Goal: Task Accomplishment & Management: Manage account settings

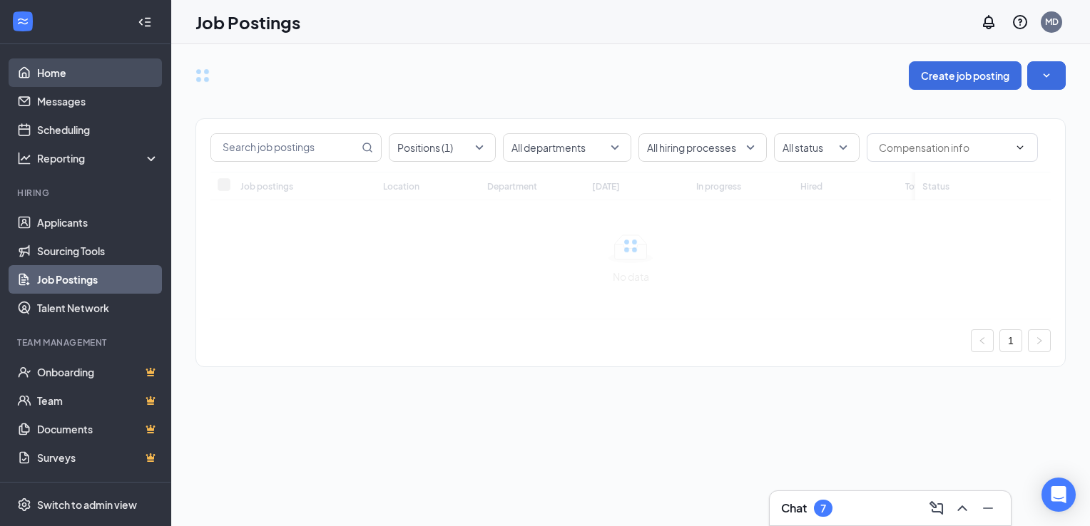
click at [63, 72] on link "Home" at bounding box center [98, 72] width 122 height 29
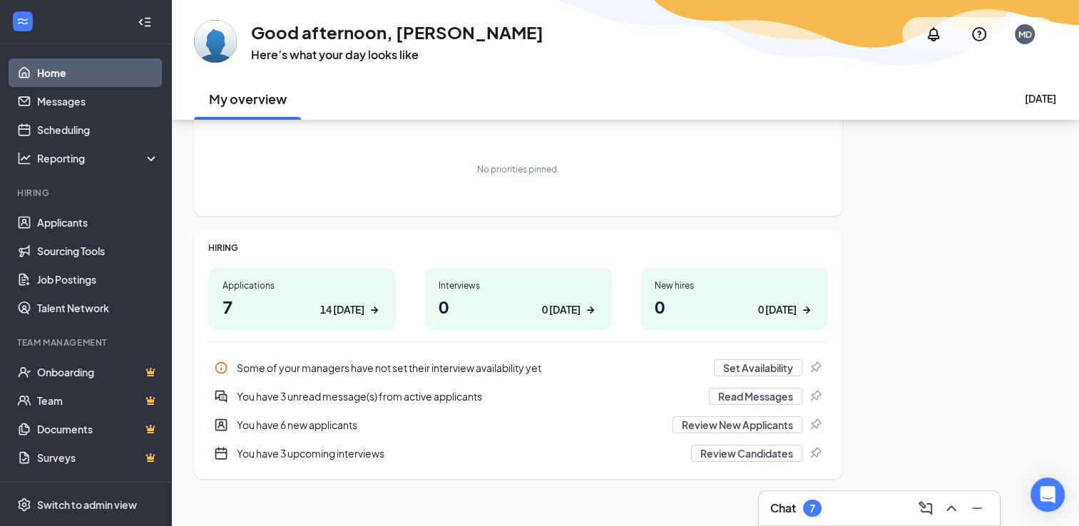
scroll to position [71, 0]
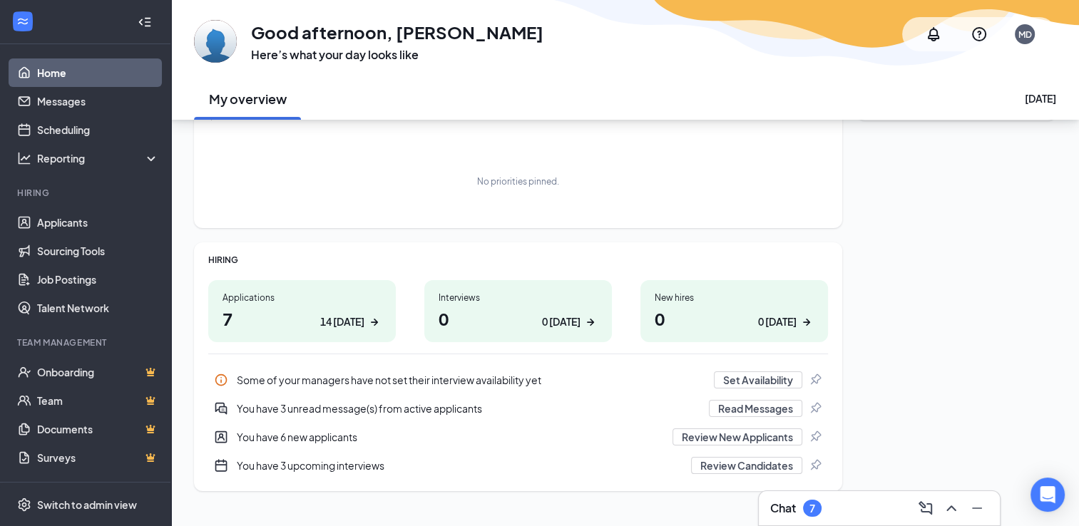
click at [371, 467] on div "You have 3 upcoming interviews" at bounding box center [460, 466] width 446 height 14
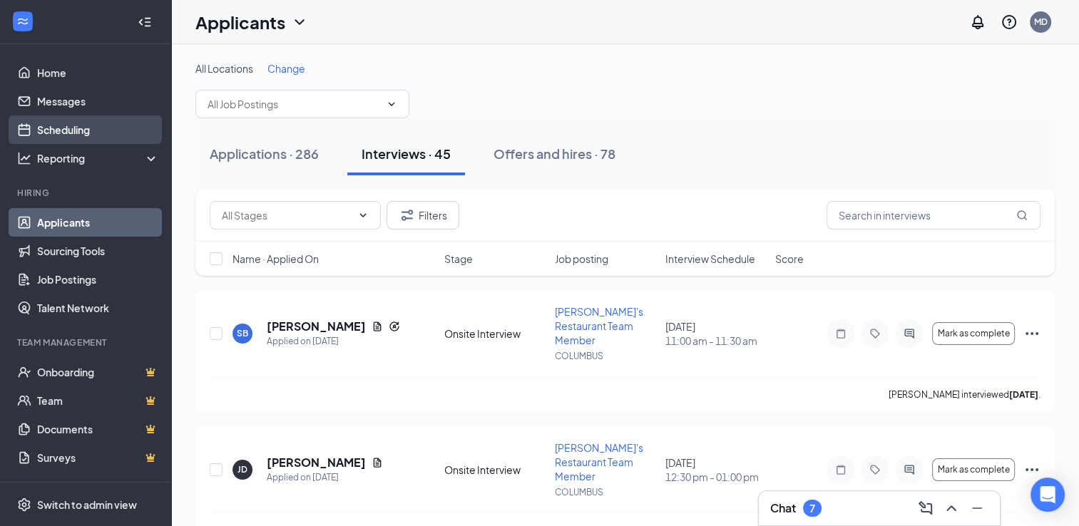
click at [83, 123] on link "Scheduling" at bounding box center [98, 130] width 122 height 29
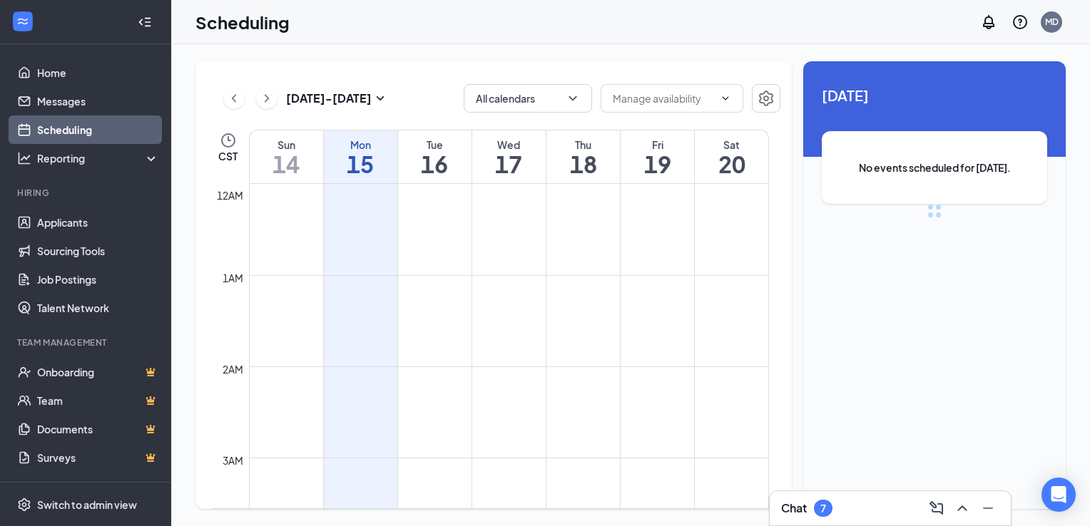
scroll to position [701, 0]
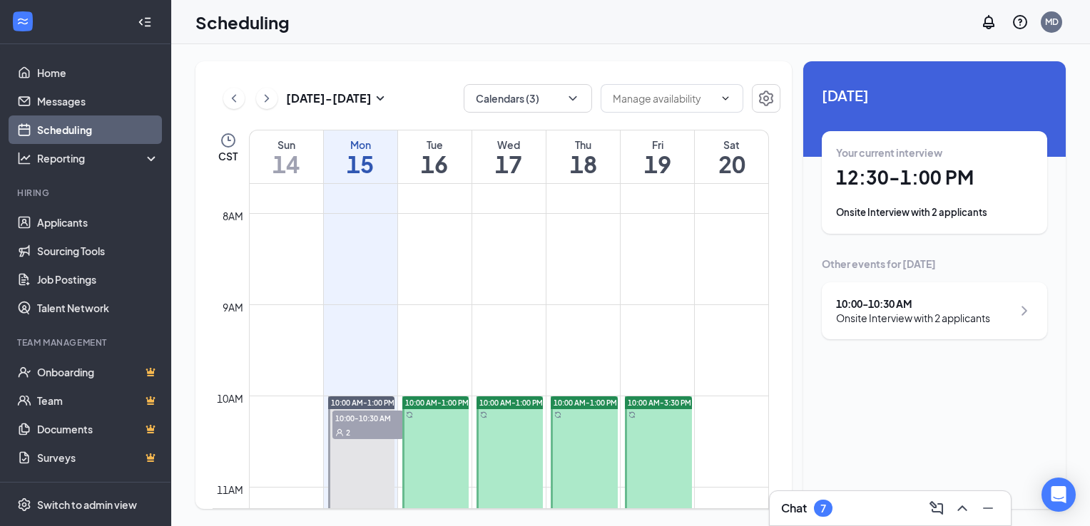
click at [939, 205] on div "Onsite Interview with 2 applicants" at bounding box center [934, 212] width 197 height 14
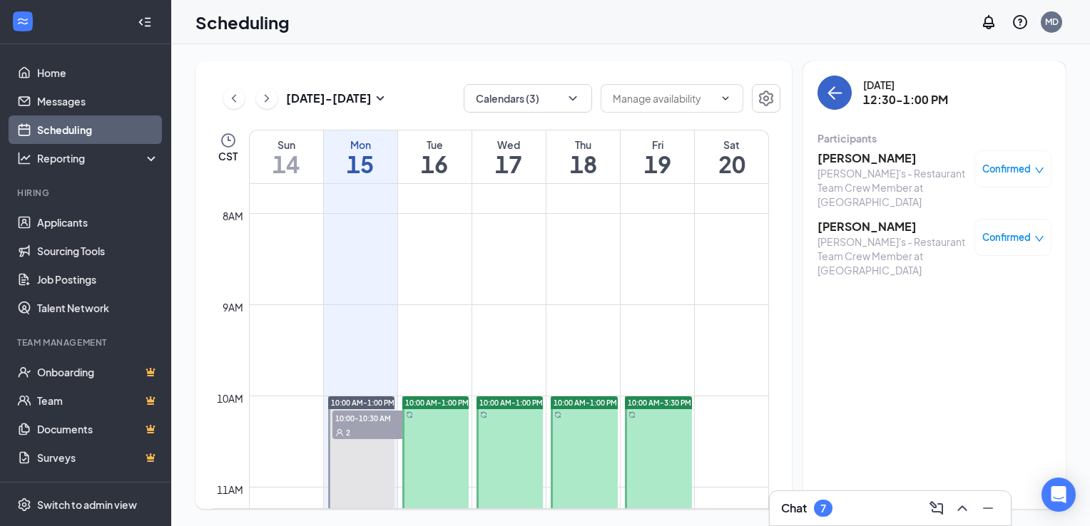
click at [836, 95] on icon "ArrowLeft" at bounding box center [834, 92] width 17 height 17
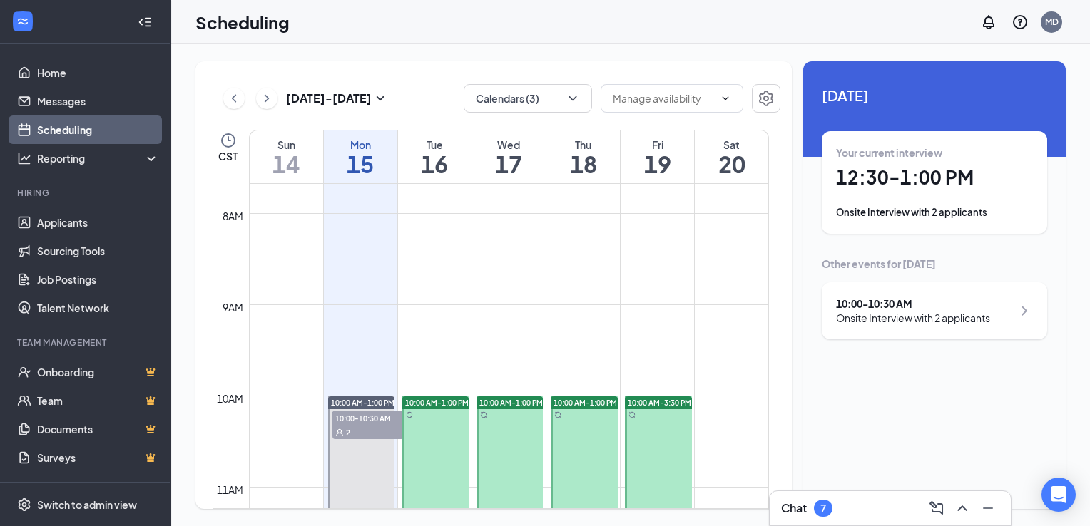
click at [904, 306] on div "10:00 - 10:30 AM" at bounding box center [913, 304] width 154 height 14
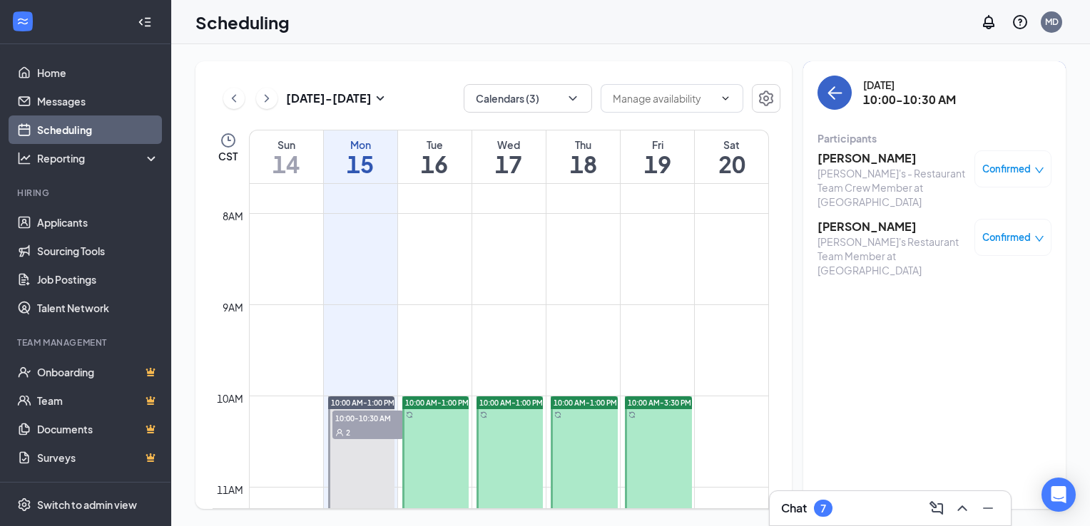
click at [833, 96] on icon "ArrowLeft" at bounding box center [834, 92] width 17 height 17
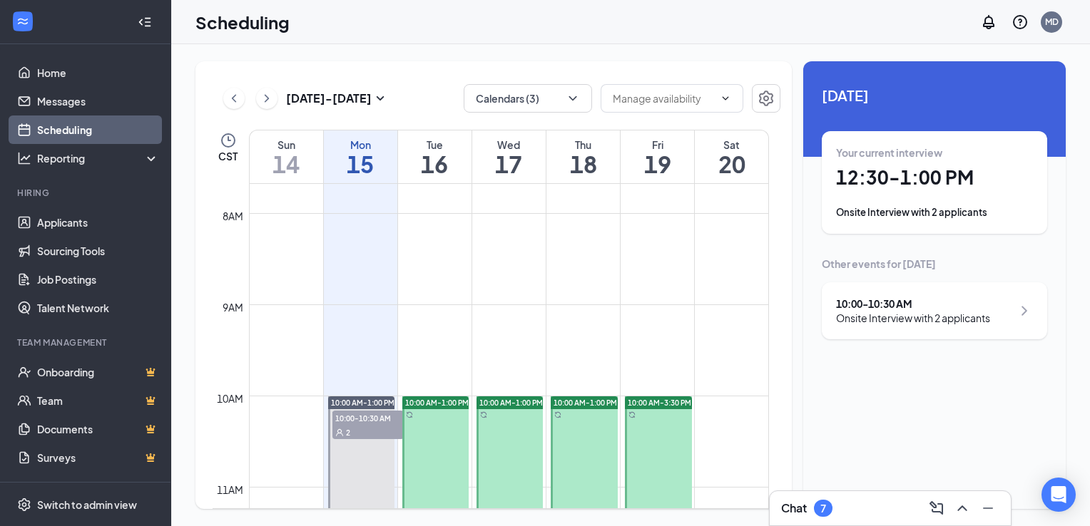
click at [925, 172] on h1 "12:30 - 1:00 PM" at bounding box center [934, 177] width 197 height 24
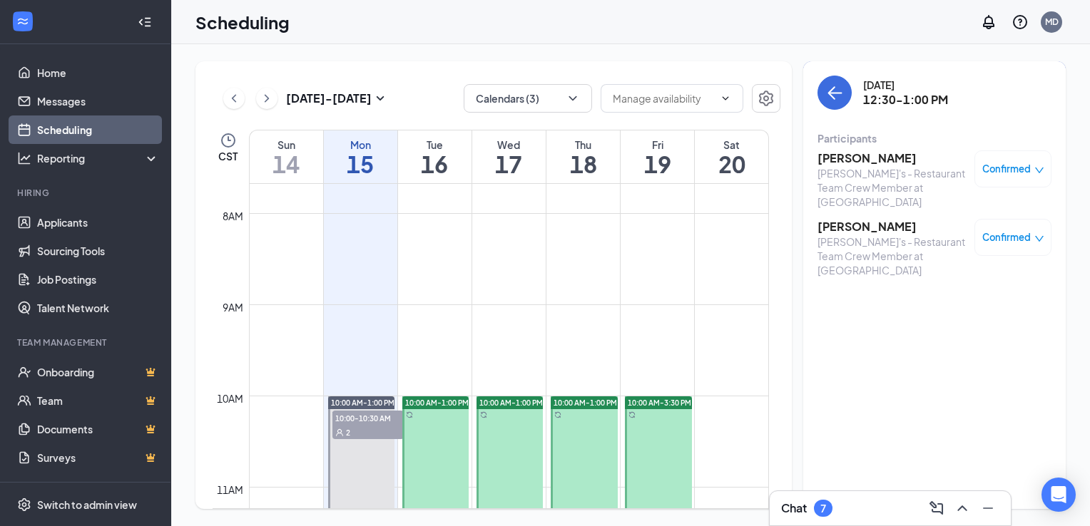
click at [839, 219] on h3 "[PERSON_NAME]" at bounding box center [892, 227] width 150 height 16
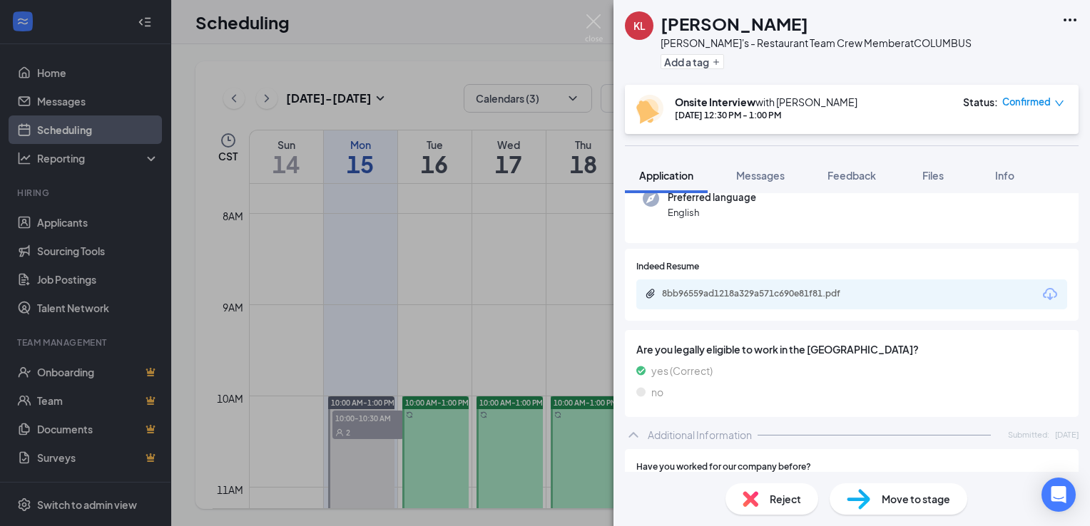
scroll to position [153, 0]
click at [786, 295] on div "8bb96559ad1218a329a571c690e81f81.pdf" at bounding box center [762, 295] width 200 height 11
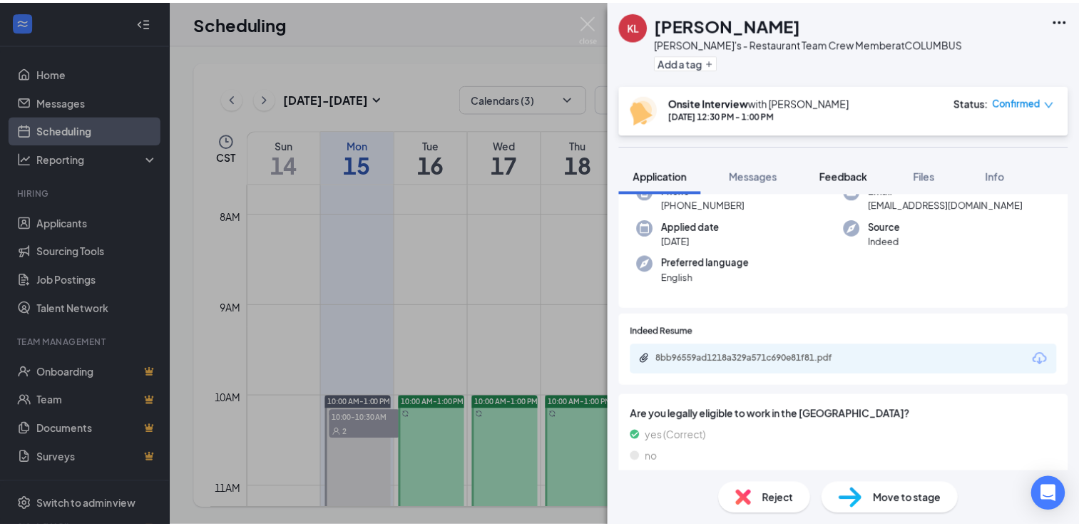
scroll to position [0, 0]
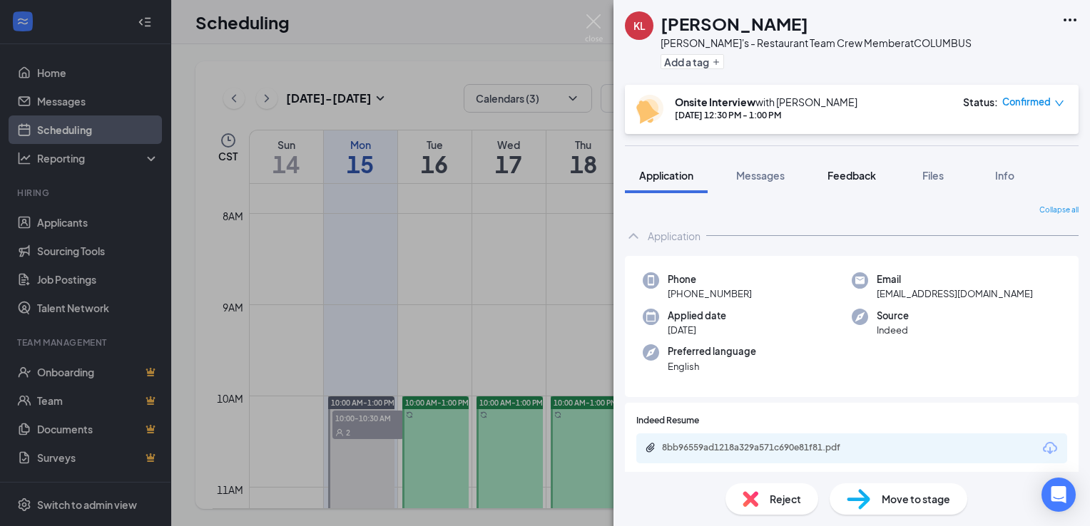
click at [853, 172] on span "Feedback" at bounding box center [851, 175] width 49 height 13
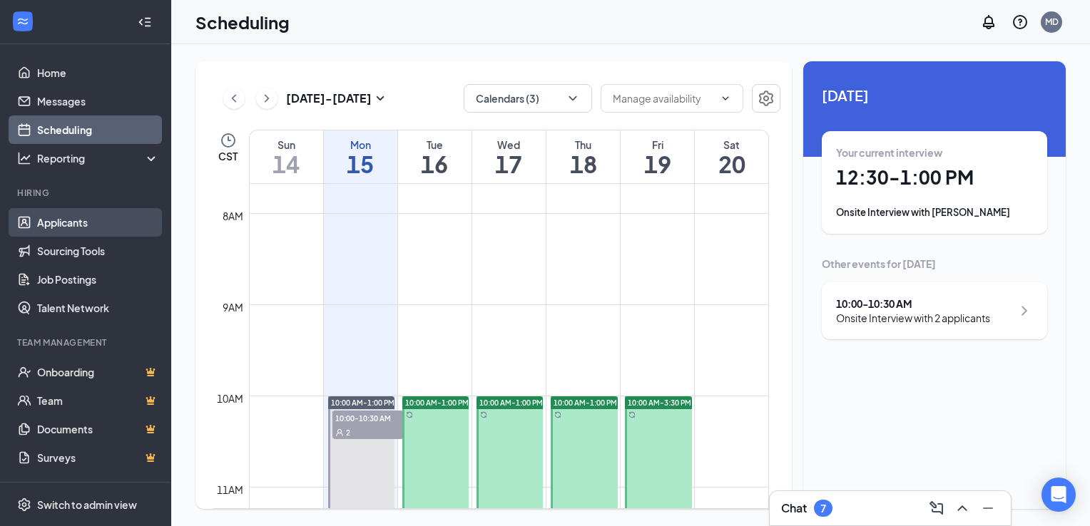
click at [75, 228] on link "Applicants" at bounding box center [98, 222] width 122 height 29
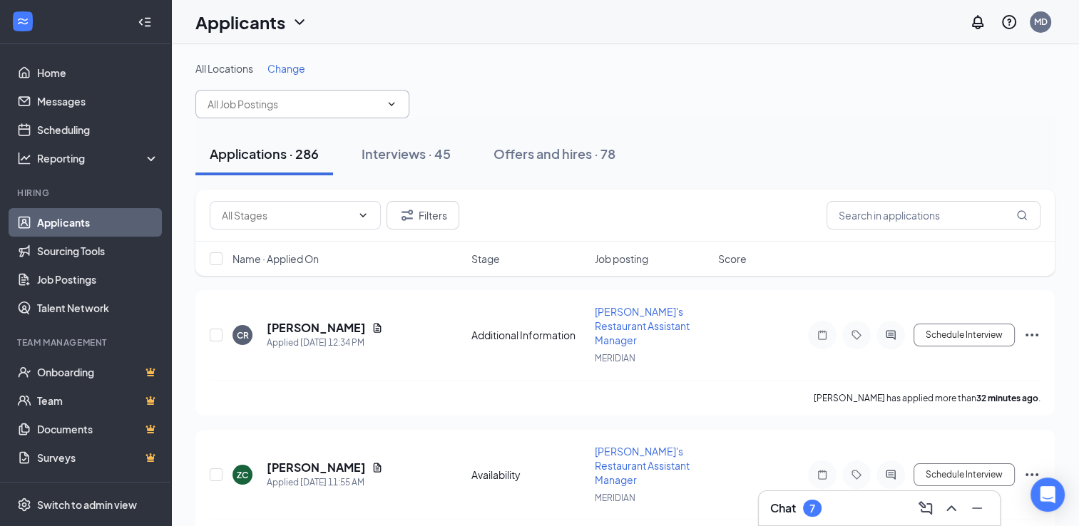
click at [285, 108] on input "text" at bounding box center [294, 104] width 173 height 16
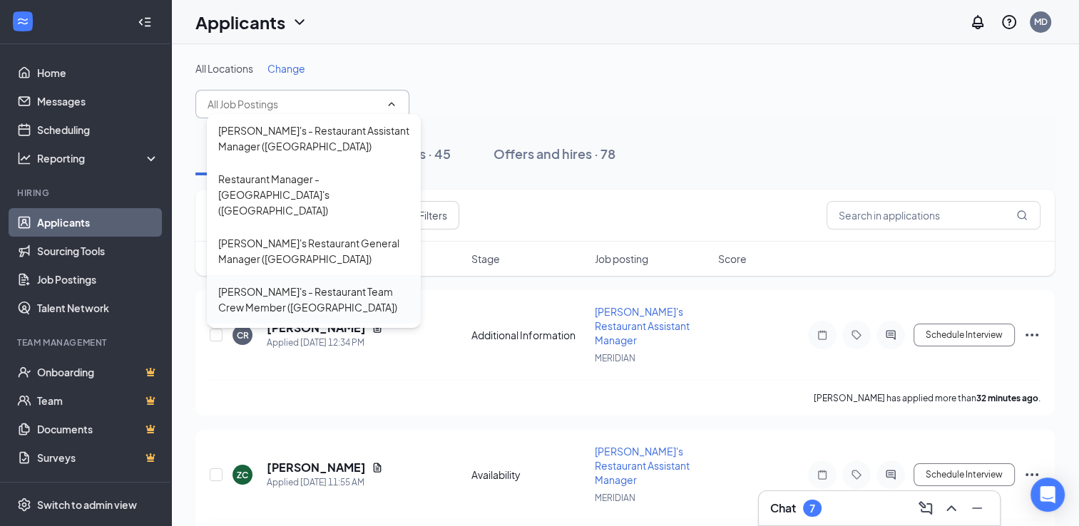
click at [307, 284] on div "[PERSON_NAME]'s - Restaurant Team Crew Member ([GEOGRAPHIC_DATA])" at bounding box center [313, 299] width 191 height 31
type input "[PERSON_NAME]'s - Restaurant Team Crew Member ([GEOGRAPHIC_DATA])"
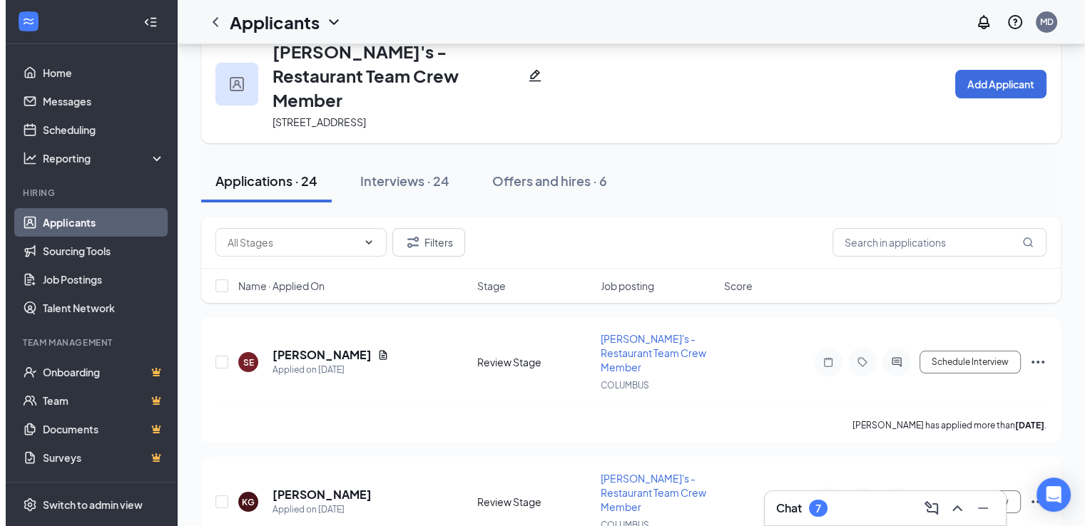
scroll to position [71, 0]
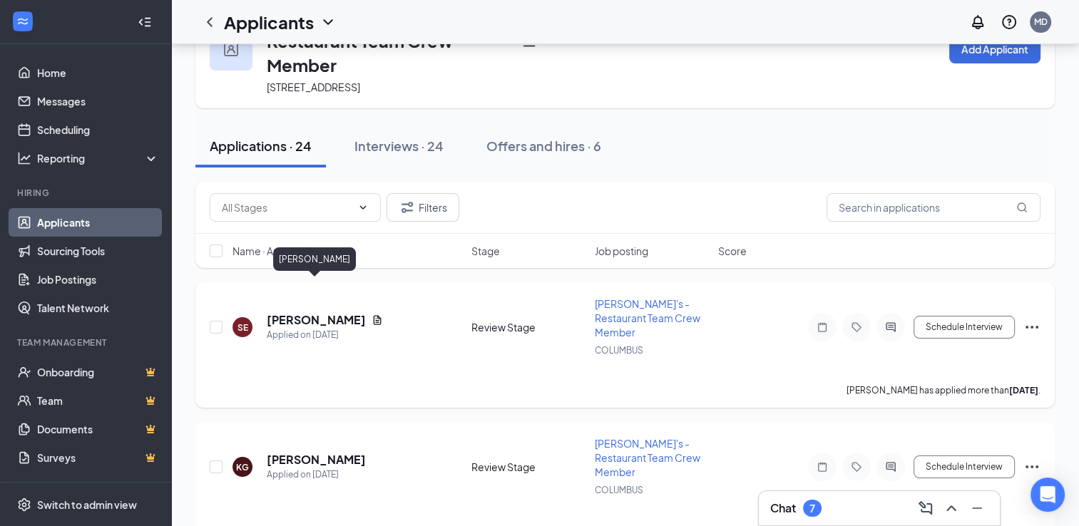
click at [300, 312] on h5 "[PERSON_NAME]" at bounding box center [316, 320] width 99 height 16
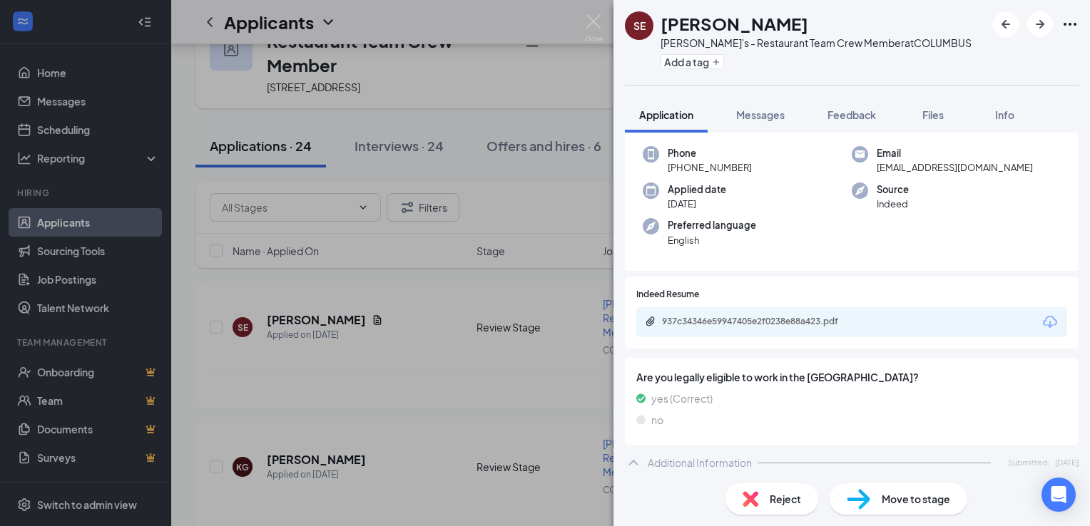
scroll to position [79, 0]
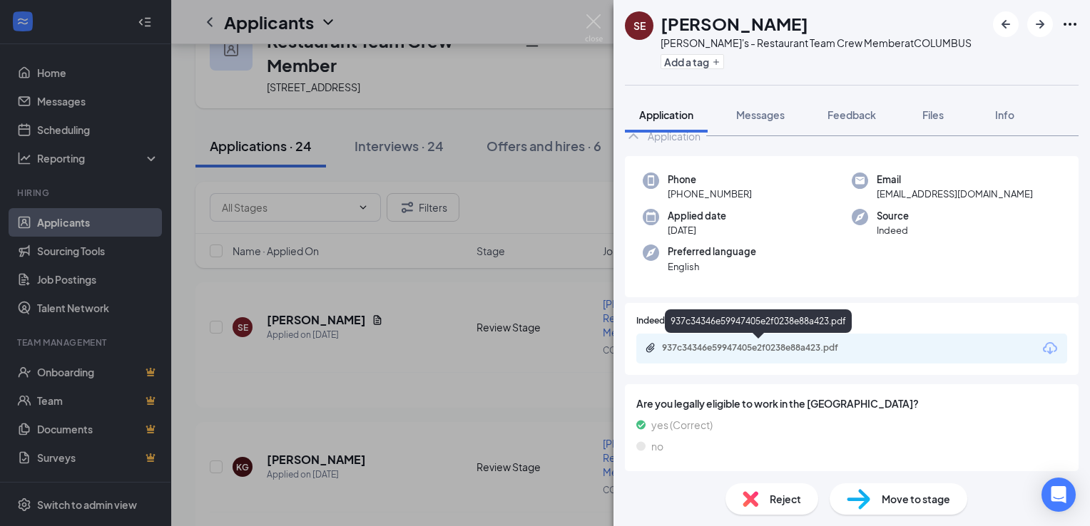
click at [817, 348] on div "937c34346e59947405e2f0238e88a423.pdf" at bounding box center [762, 347] width 200 height 11
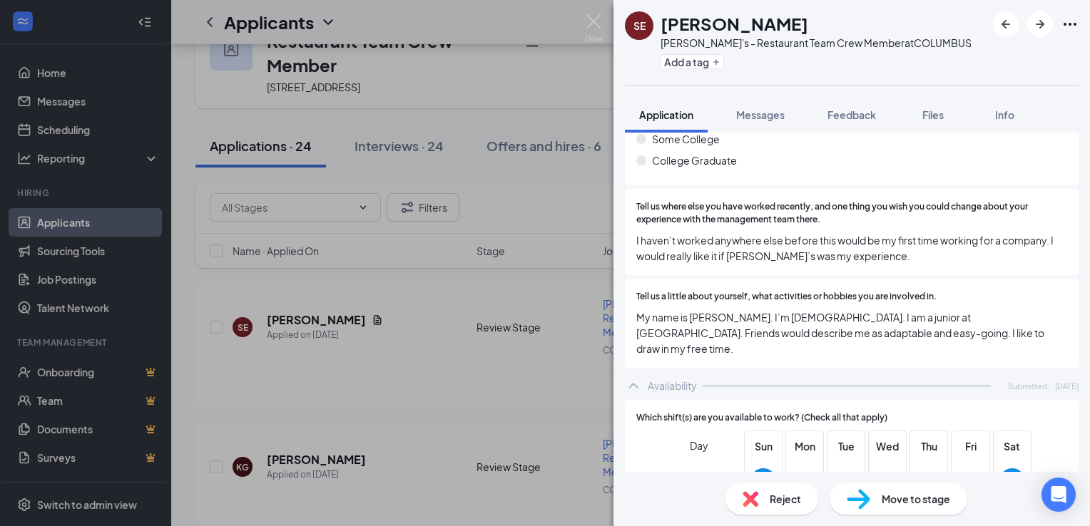
scroll to position [786, 0]
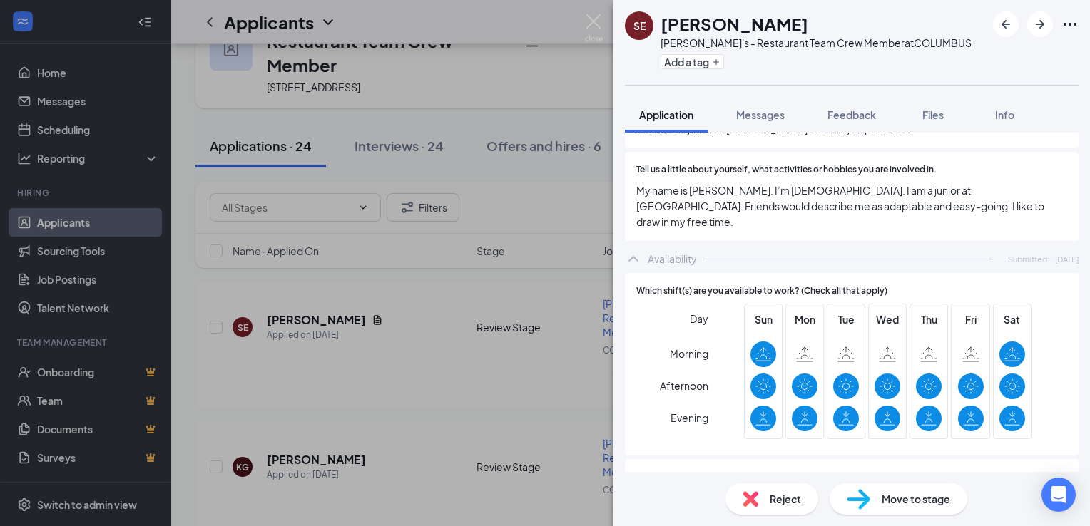
click at [896, 499] on span "Move to stage" at bounding box center [916, 499] width 68 height 16
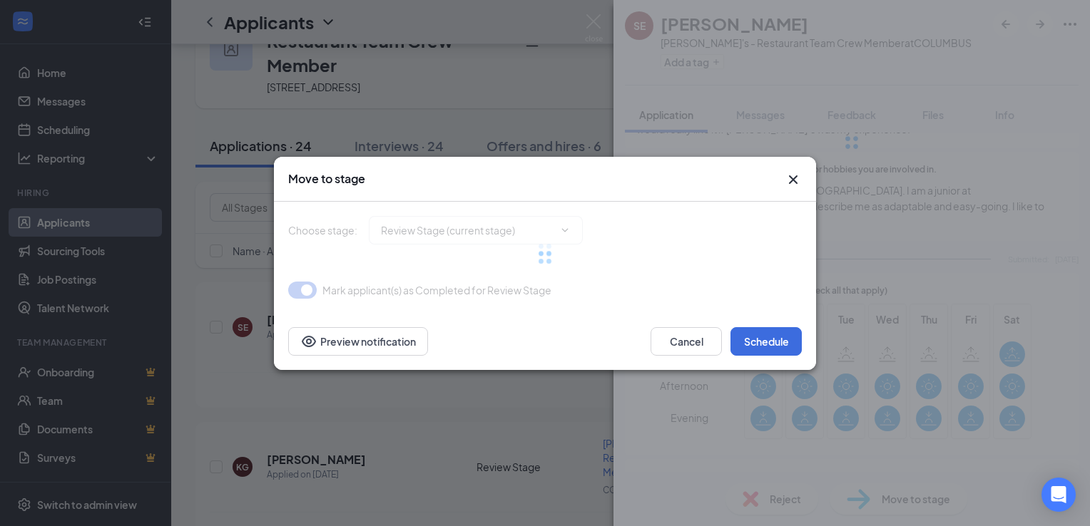
type input "Onsite Interview (next stage)"
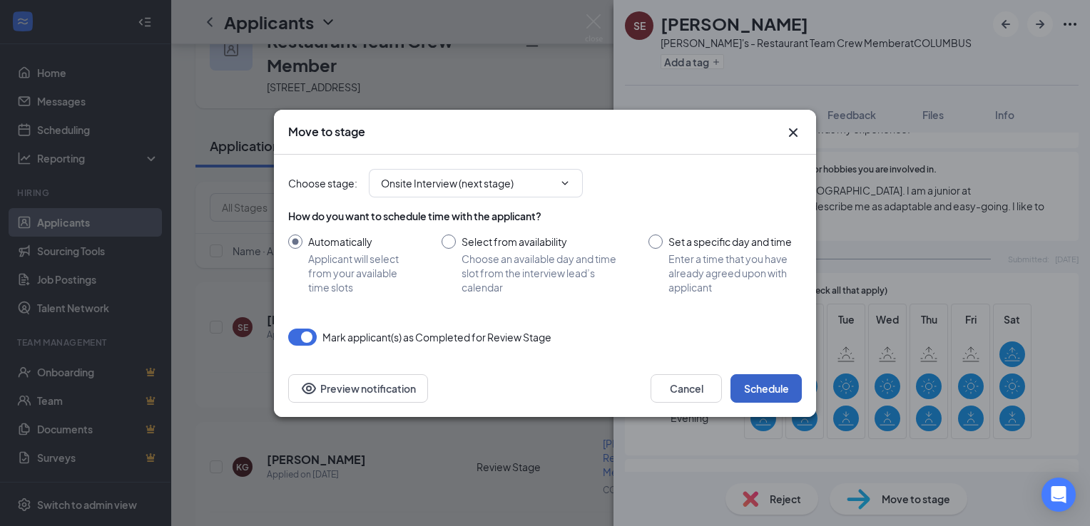
click at [764, 388] on button "Schedule" at bounding box center [765, 388] width 71 height 29
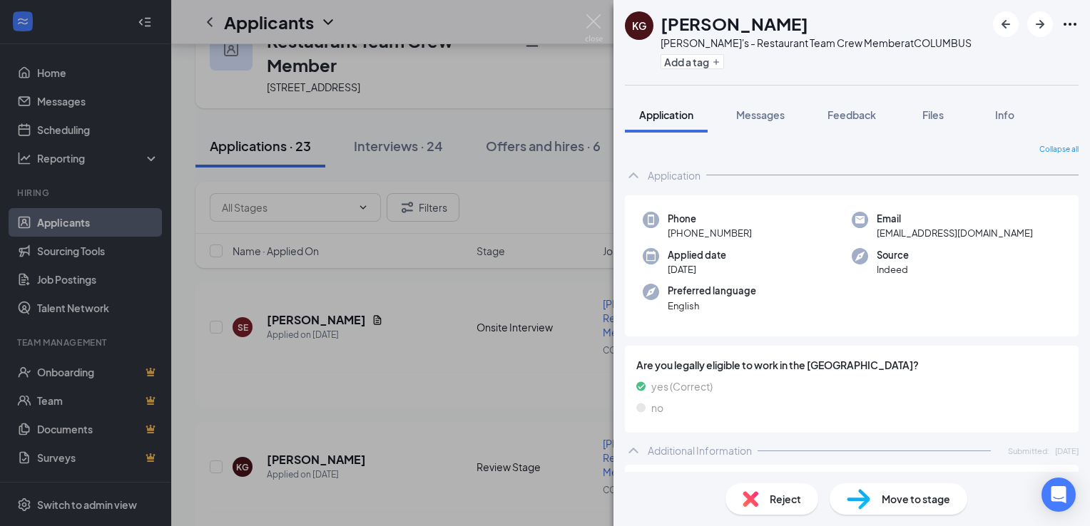
click at [900, 499] on span "Move to stage" at bounding box center [916, 499] width 68 height 16
type input "Onsite Interview (next stage)"
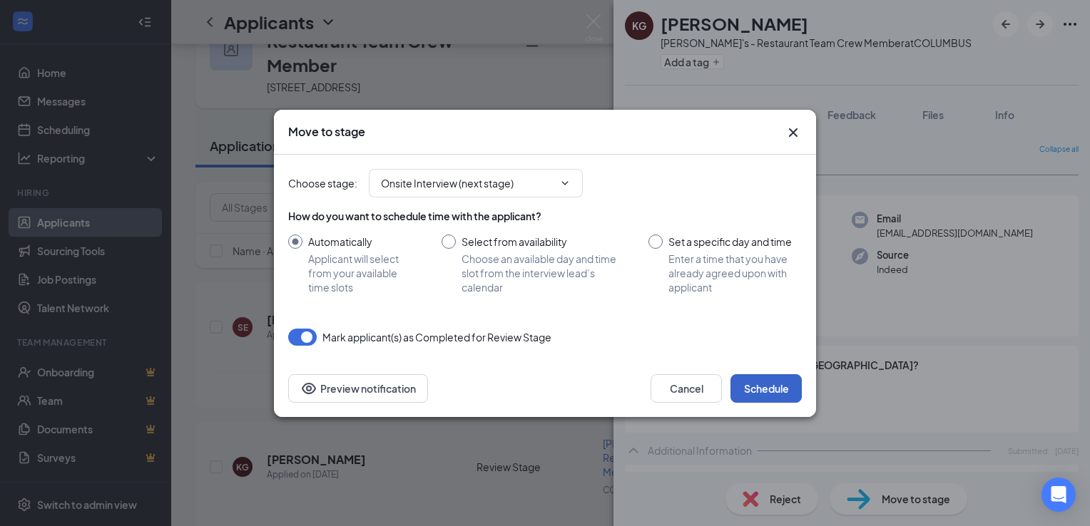
click at [765, 380] on button "Schedule" at bounding box center [765, 388] width 71 height 29
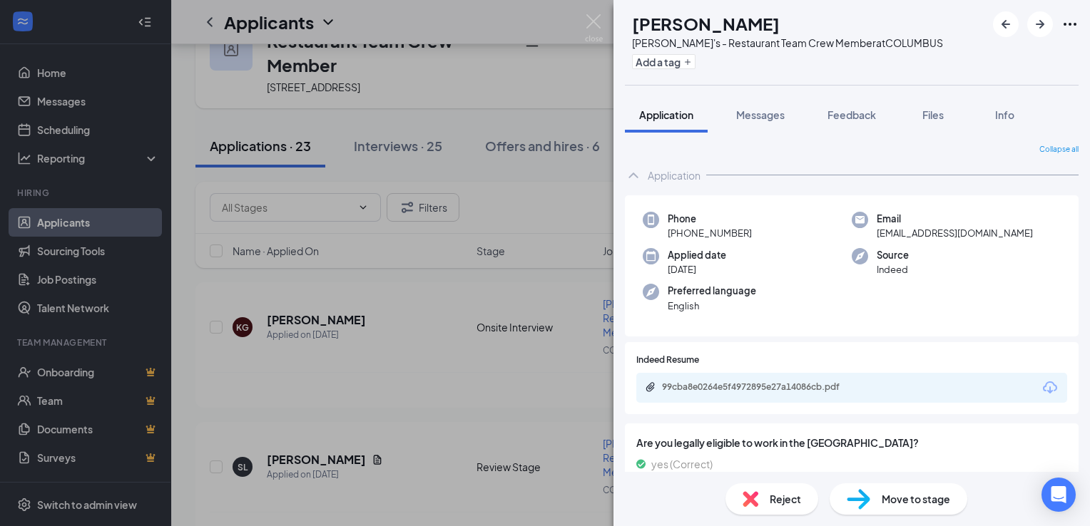
click at [914, 491] on div "Move to stage" at bounding box center [899, 499] width 138 height 31
type input "Onsite Interview (next stage)"
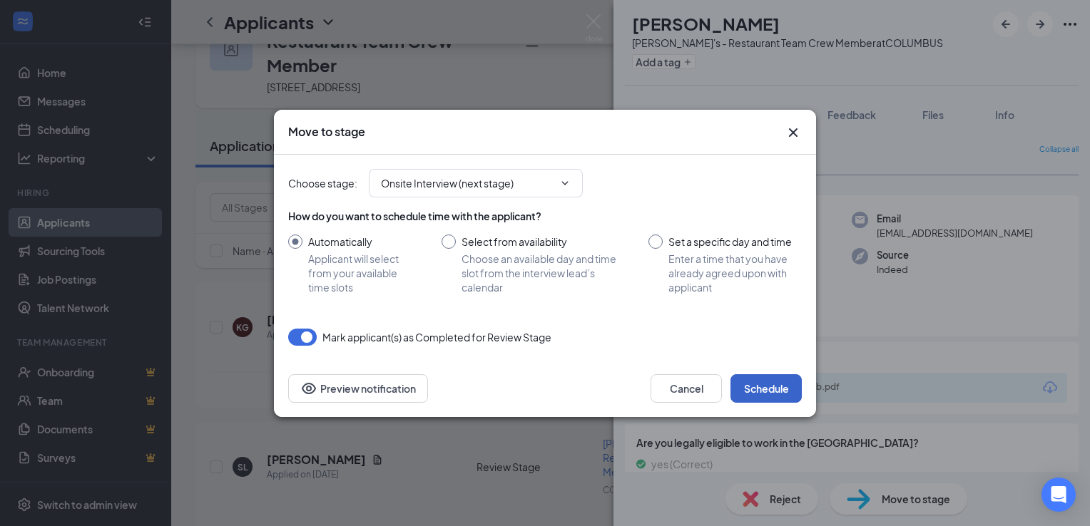
click at [770, 383] on button "Schedule" at bounding box center [765, 388] width 71 height 29
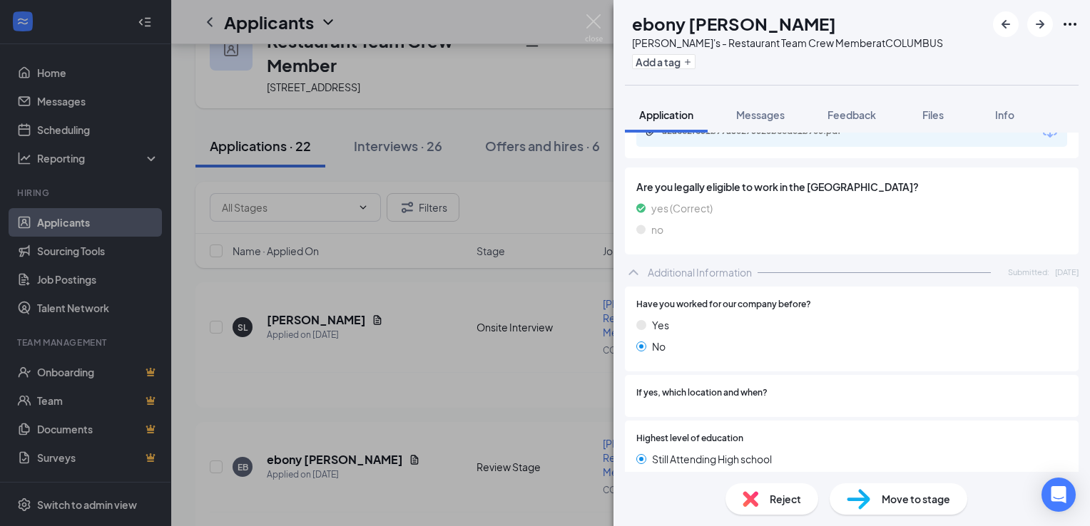
scroll to position [214, 0]
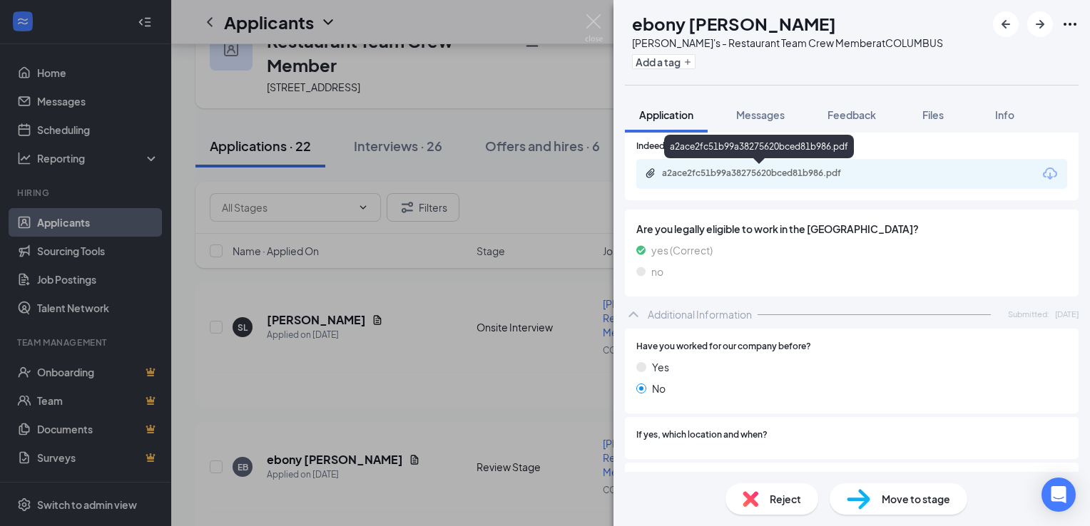
click at [817, 156] on div "a2ace2fc51b99a38275620bced81b986.pdf" at bounding box center [759, 147] width 190 height 24
click at [814, 170] on div "a2ace2fc51b99a38275620bced81b986.pdf" at bounding box center [762, 173] width 200 height 11
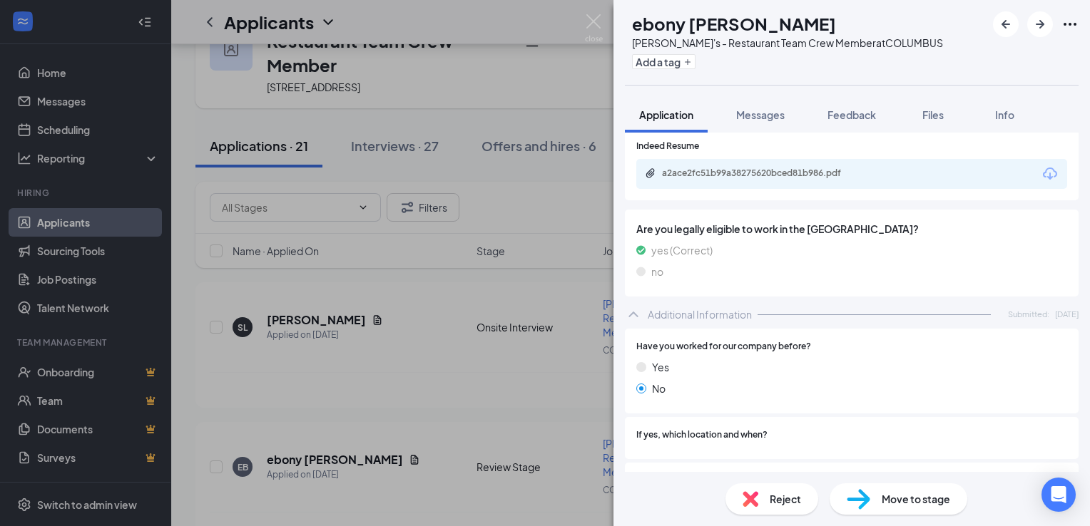
scroll to position [0, 0]
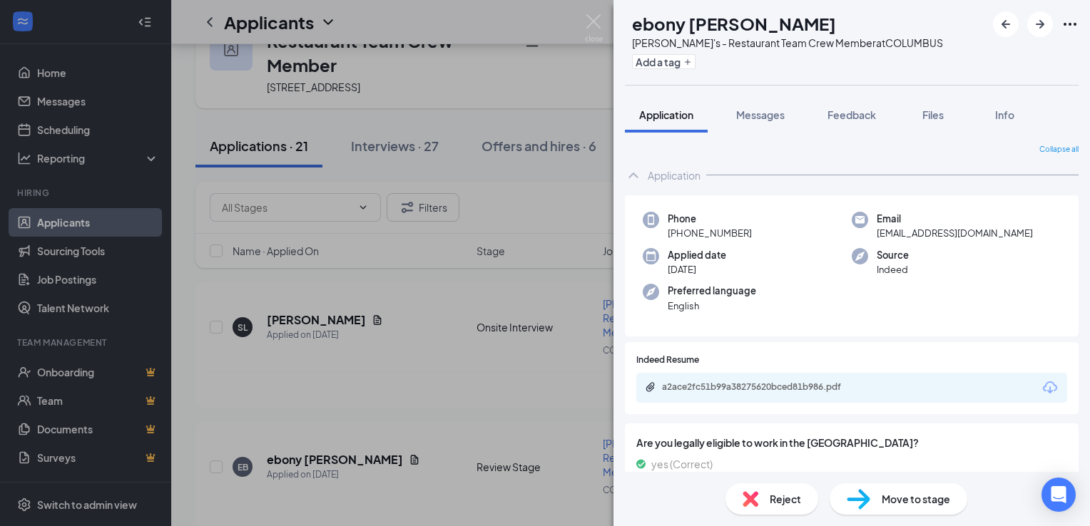
click at [790, 498] on span "Reject" at bounding box center [785, 499] width 31 height 16
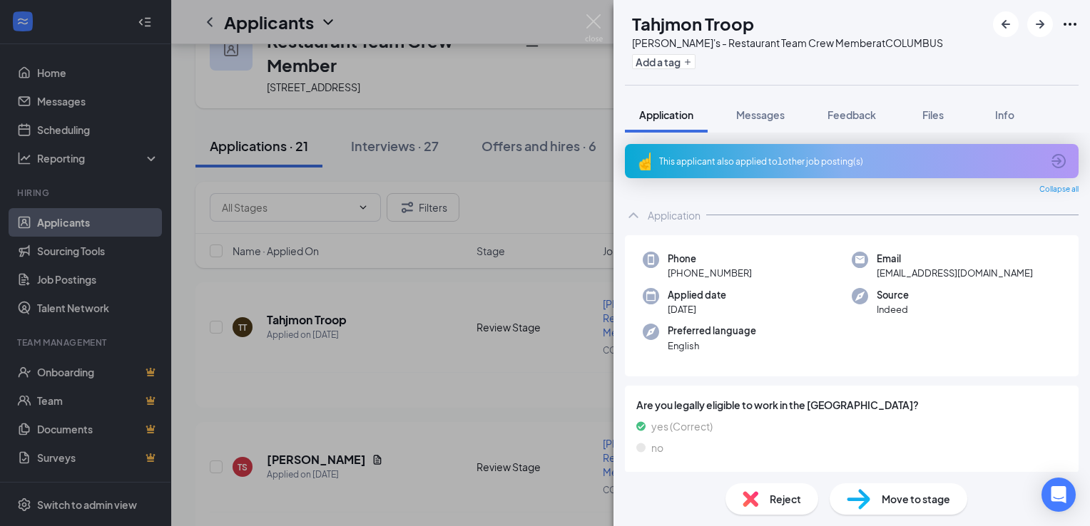
click at [787, 501] on span "Reject" at bounding box center [785, 499] width 31 height 16
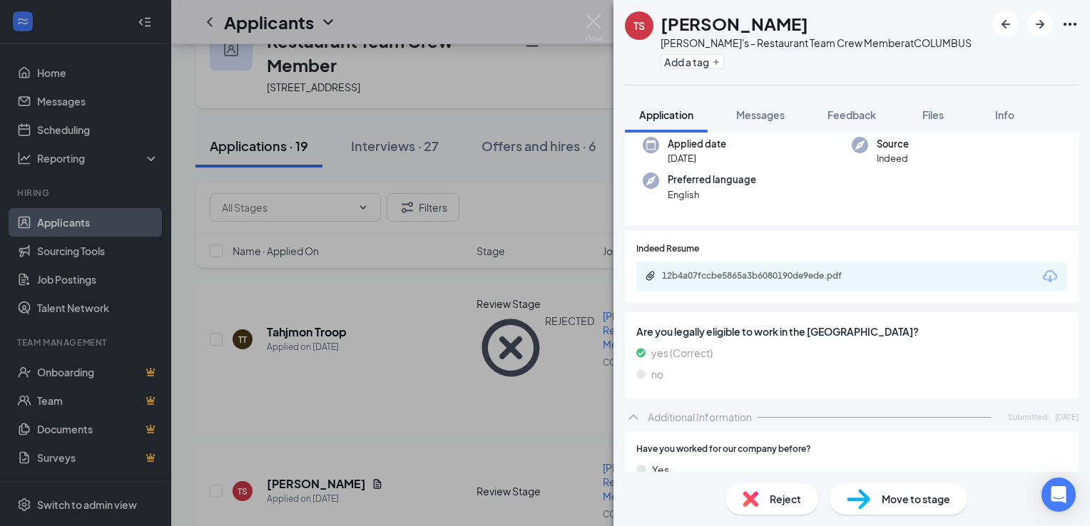
scroll to position [143, 0]
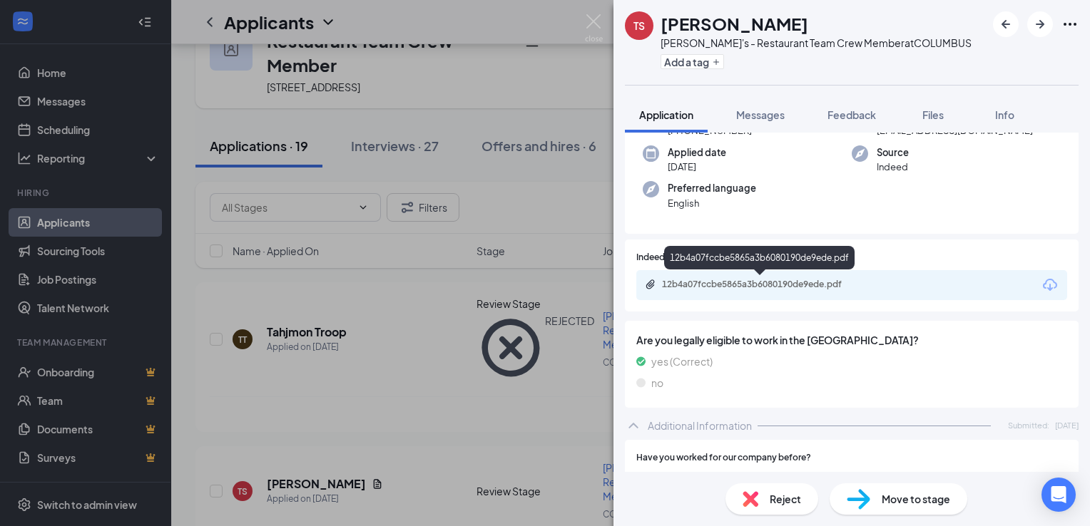
click at [765, 280] on div "12b4a07fccbe5865a3b6080190de9ede.pdf" at bounding box center [762, 284] width 200 height 11
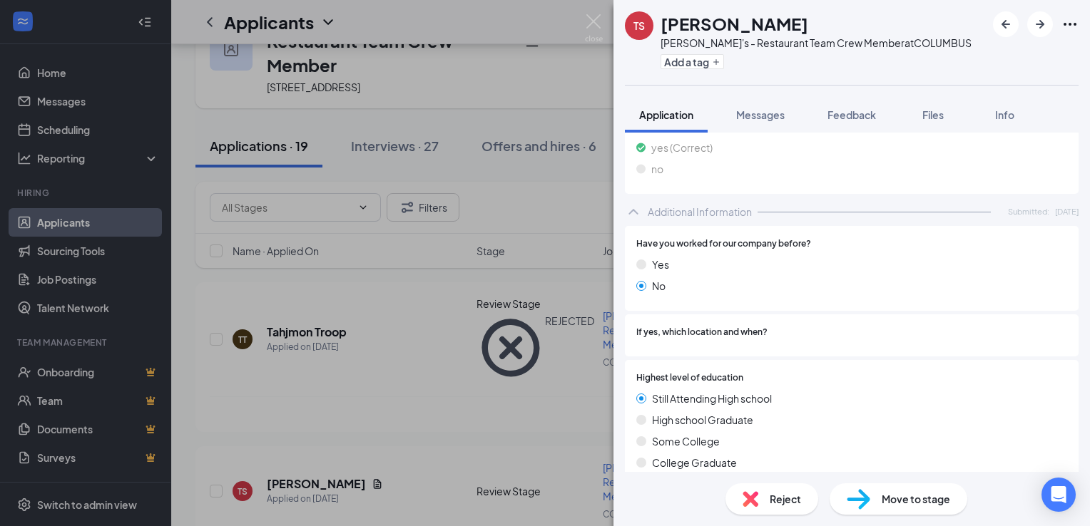
click at [899, 497] on span "Move to stage" at bounding box center [916, 499] width 68 height 16
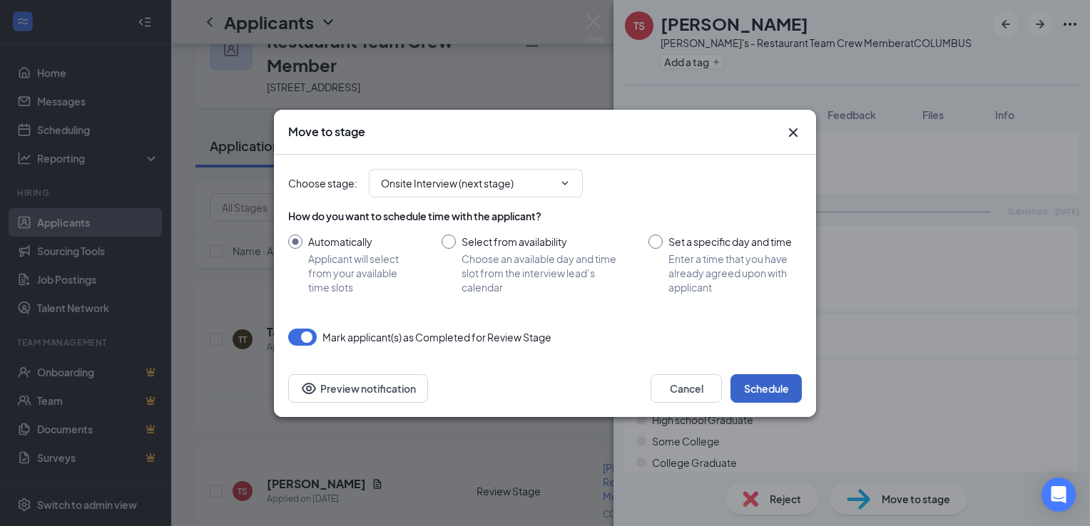
click at [758, 382] on button "Schedule" at bounding box center [765, 388] width 71 height 29
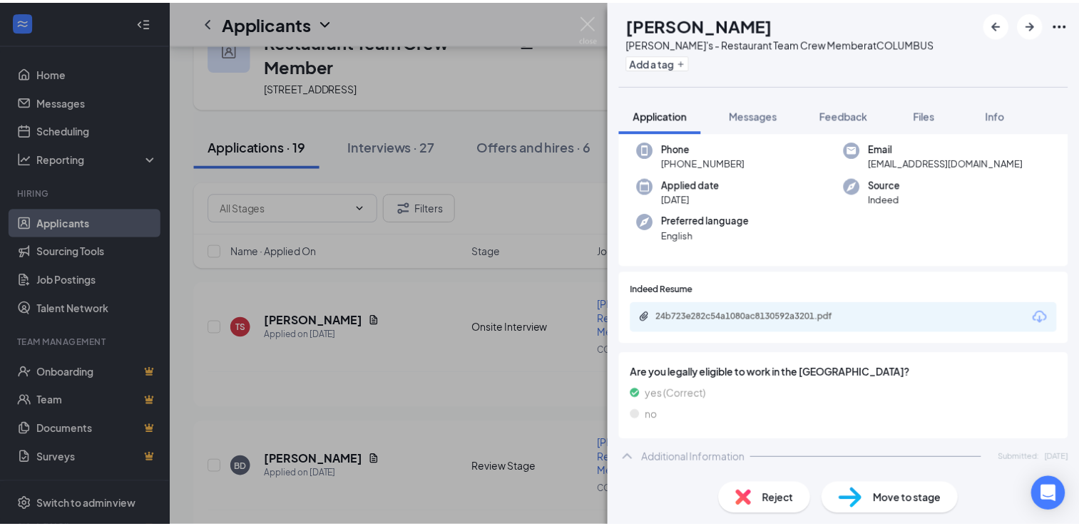
scroll to position [143, 0]
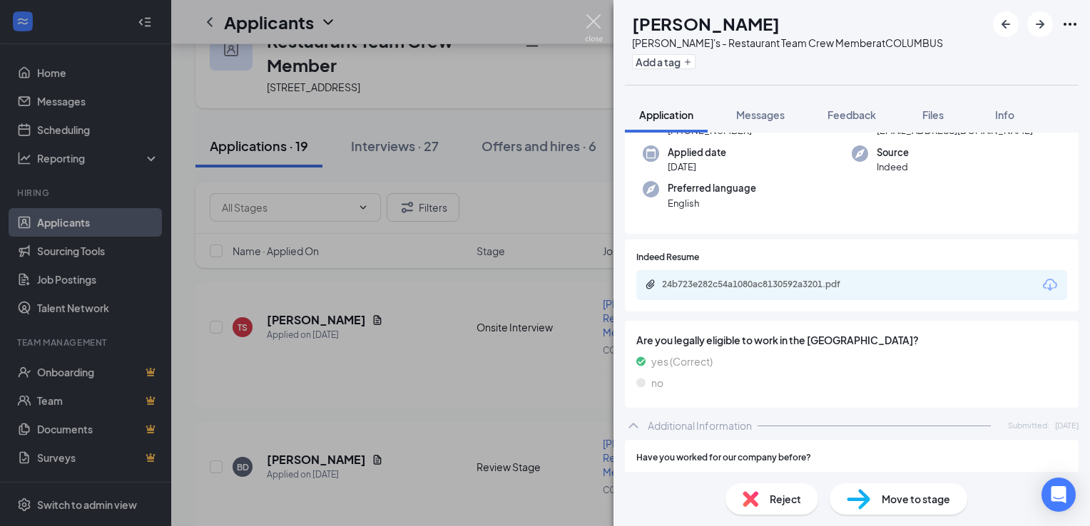
drag, startPoint x: 593, startPoint y: 21, endPoint x: 168, endPoint y: 105, distance: 433.2
click at [593, 21] on img at bounding box center [594, 28] width 18 height 28
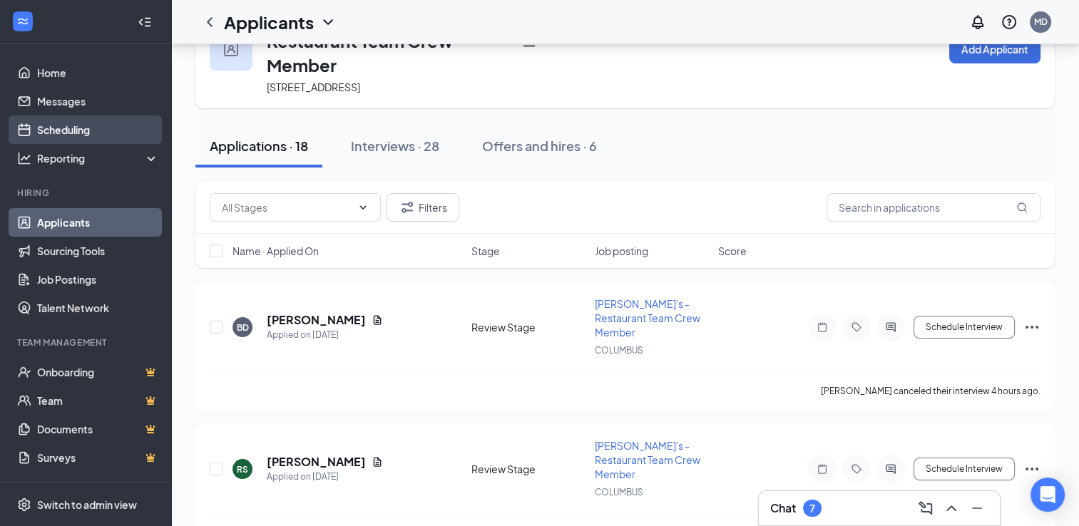
click at [68, 128] on link "Scheduling" at bounding box center [98, 130] width 122 height 29
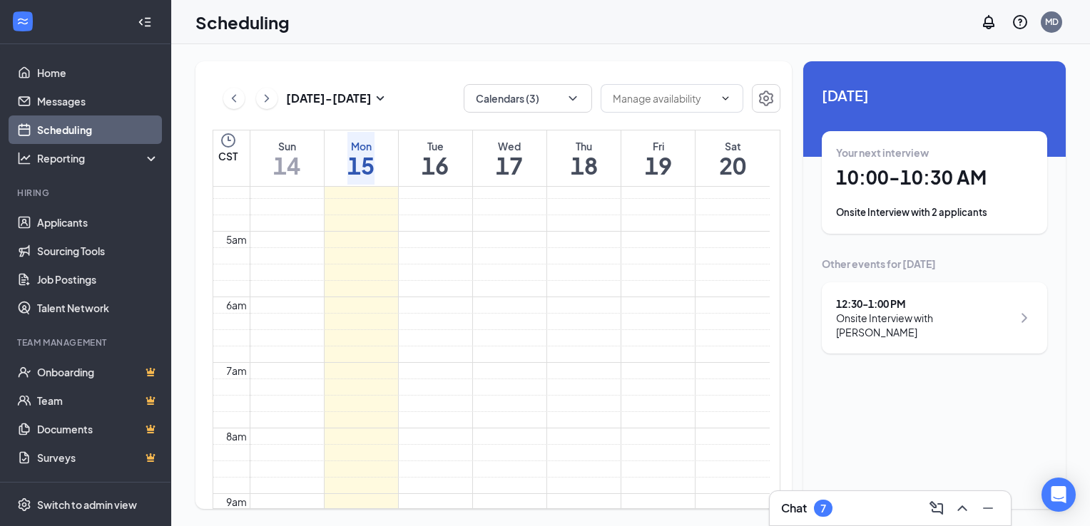
scroll to position [273, 0]
click at [235, 101] on icon "ChevronLeft" at bounding box center [234, 98] width 4 height 8
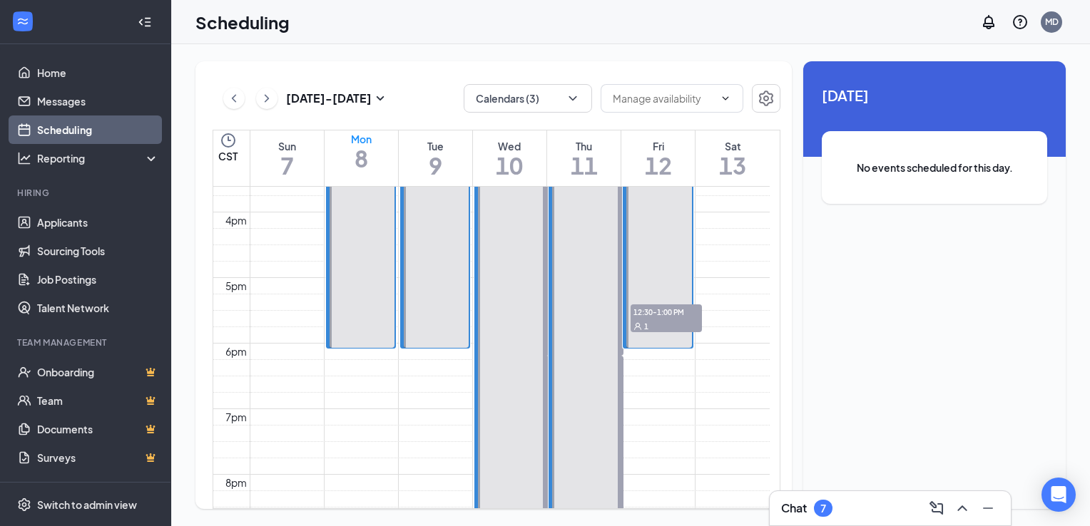
scroll to position [1058, 0]
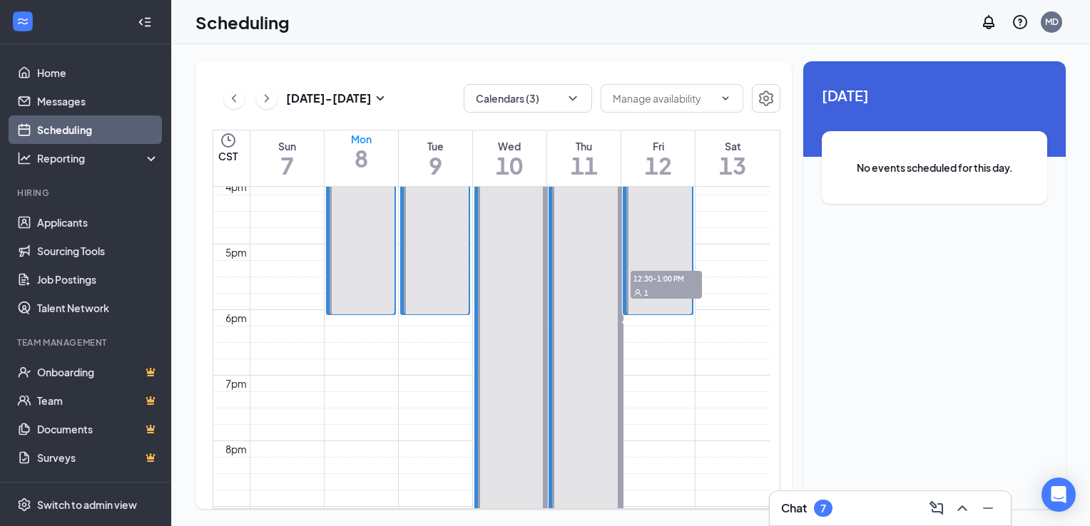
click at [669, 279] on span "12:30-1:00 PM" at bounding box center [666, 278] width 71 height 14
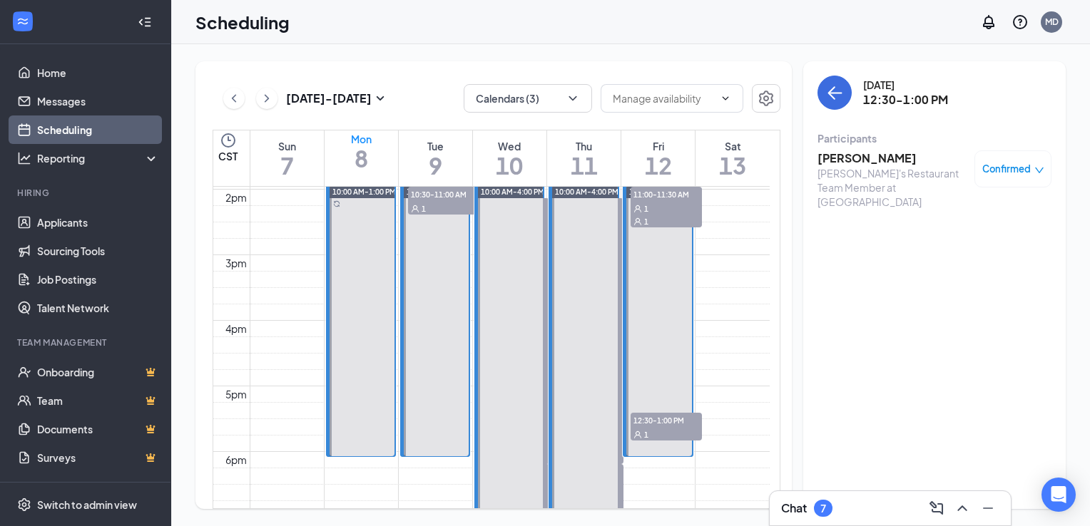
scroll to position [915, 0]
click at [667, 202] on span "11:00-11:30 AM" at bounding box center [666, 195] width 71 height 14
click at [663, 215] on div "1" at bounding box center [666, 222] width 71 height 14
click at [889, 157] on h3 "[PERSON_NAME]" at bounding box center [892, 158] width 150 height 16
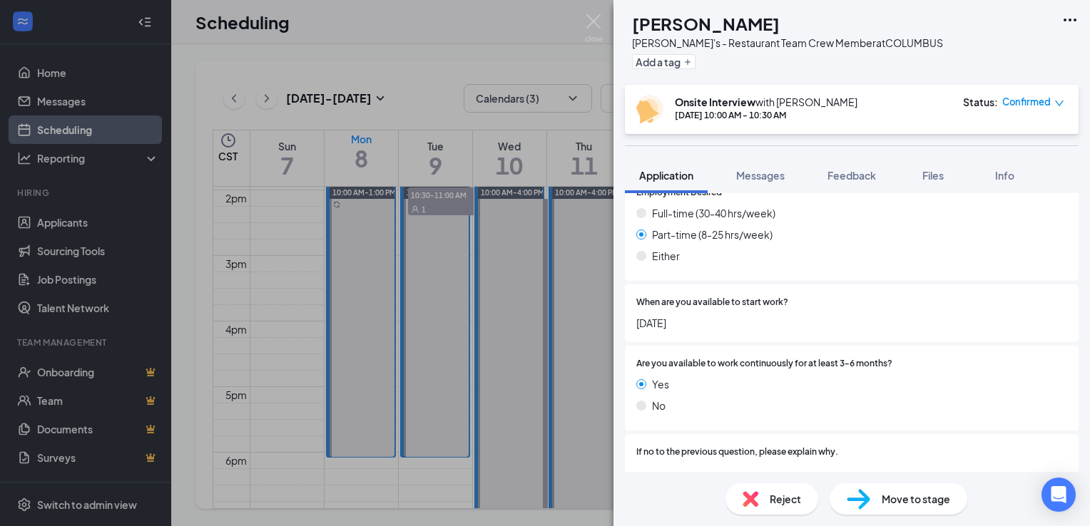
scroll to position [1082, 0]
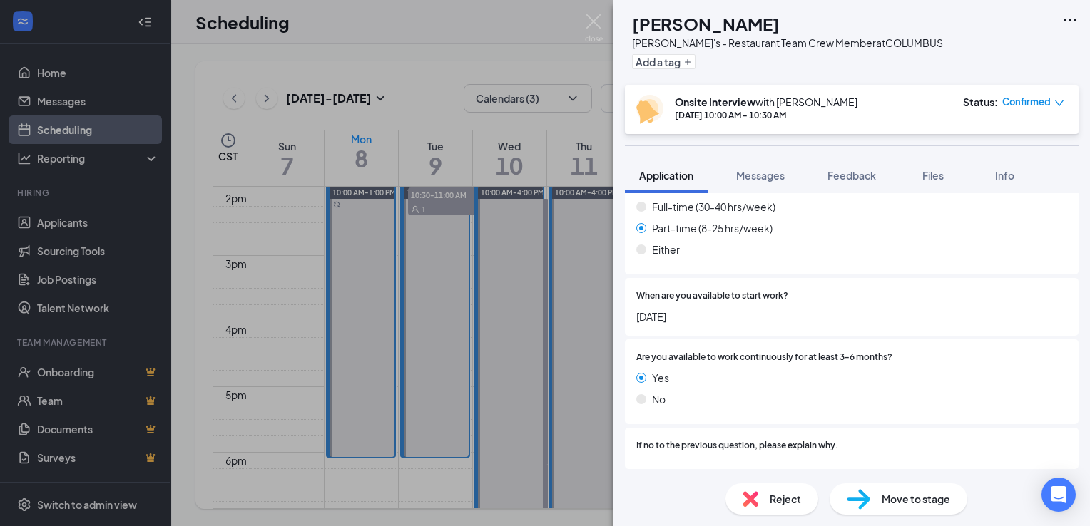
click at [779, 498] on span "Reject" at bounding box center [785, 499] width 31 height 16
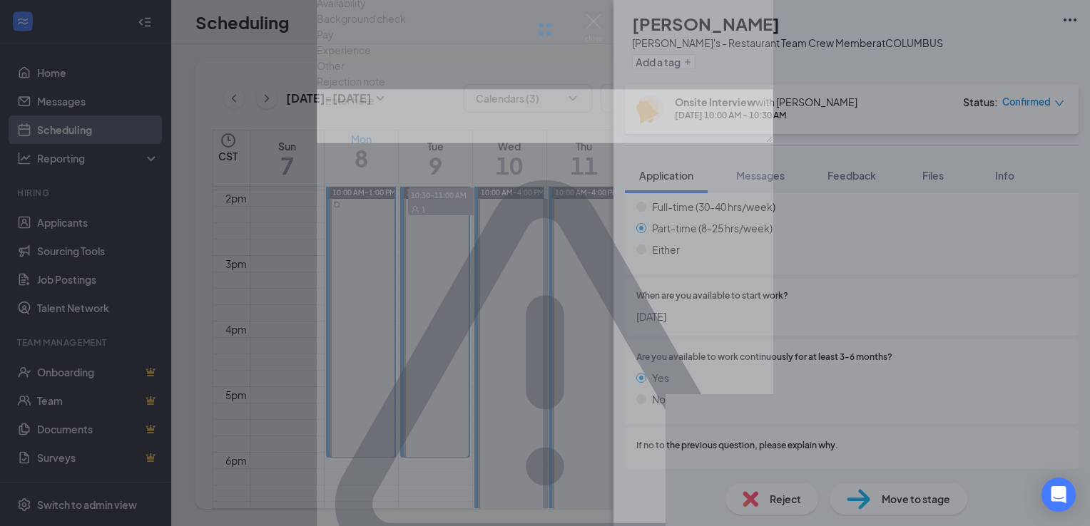
scroll to position [1076, 0]
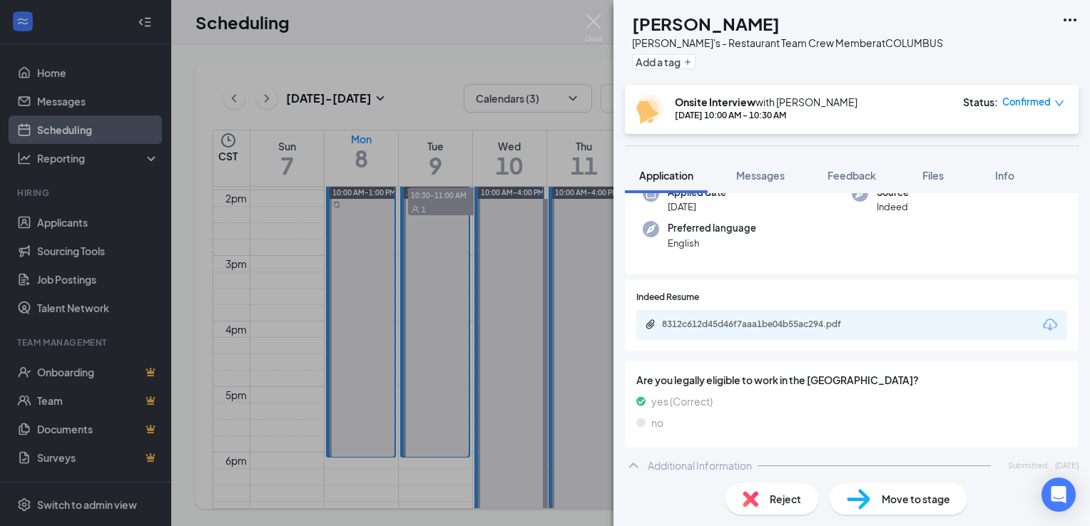
scroll to position [0, 0]
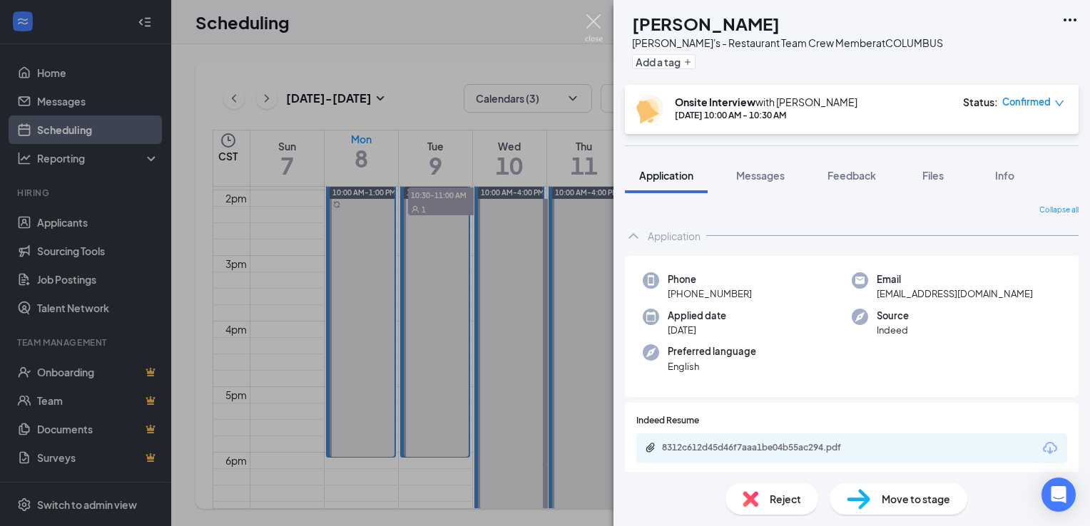
click at [598, 24] on img at bounding box center [594, 28] width 18 height 28
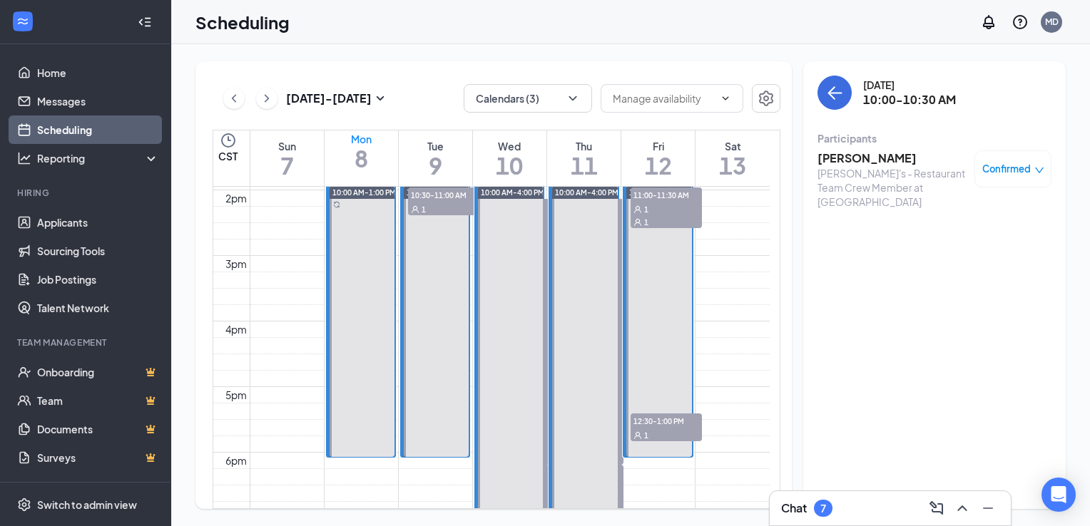
click at [673, 216] on div "1" at bounding box center [666, 209] width 71 height 14
click at [856, 160] on h3 "[PERSON_NAME]" at bounding box center [892, 158] width 150 height 16
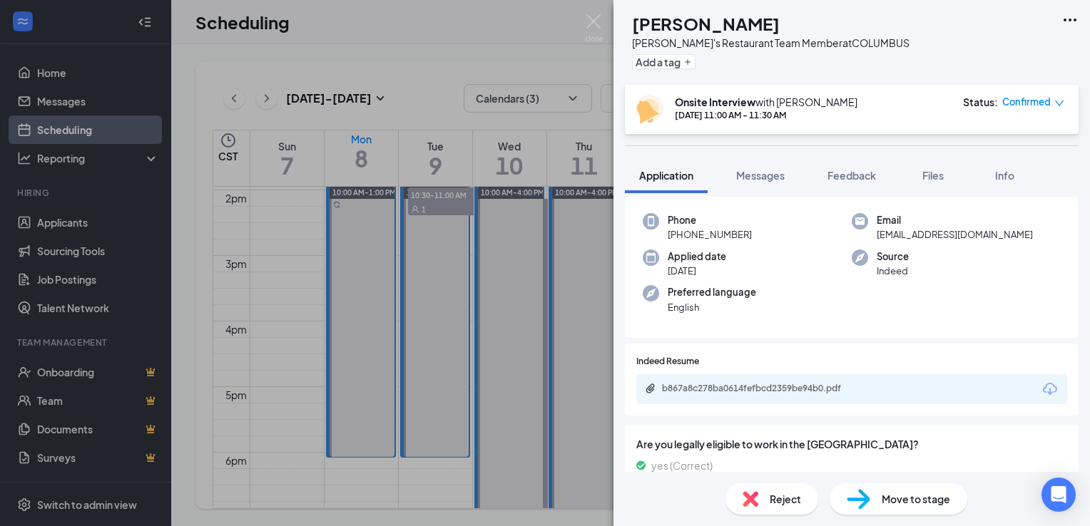
scroll to position [71, 0]
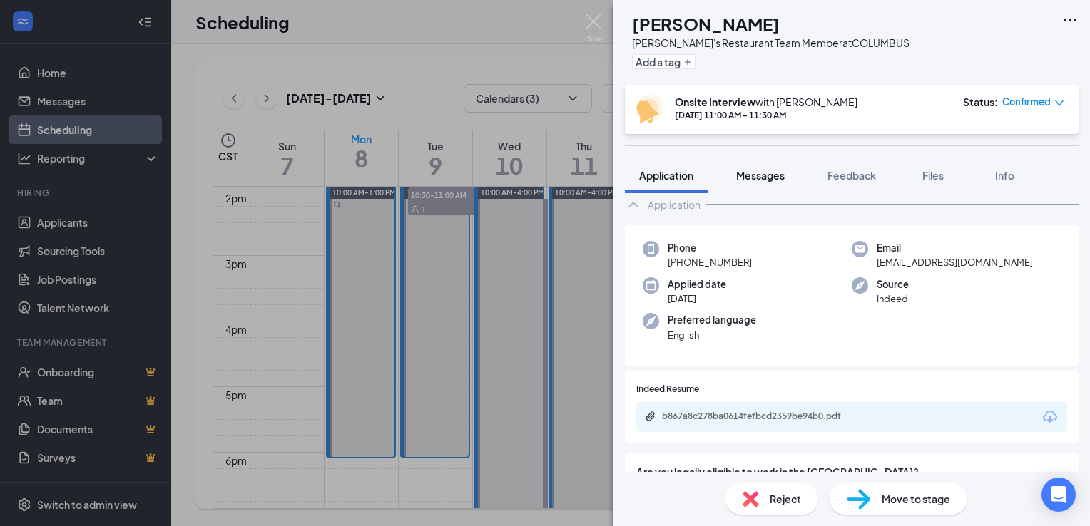
click at [762, 173] on span "Messages" at bounding box center [760, 175] width 49 height 13
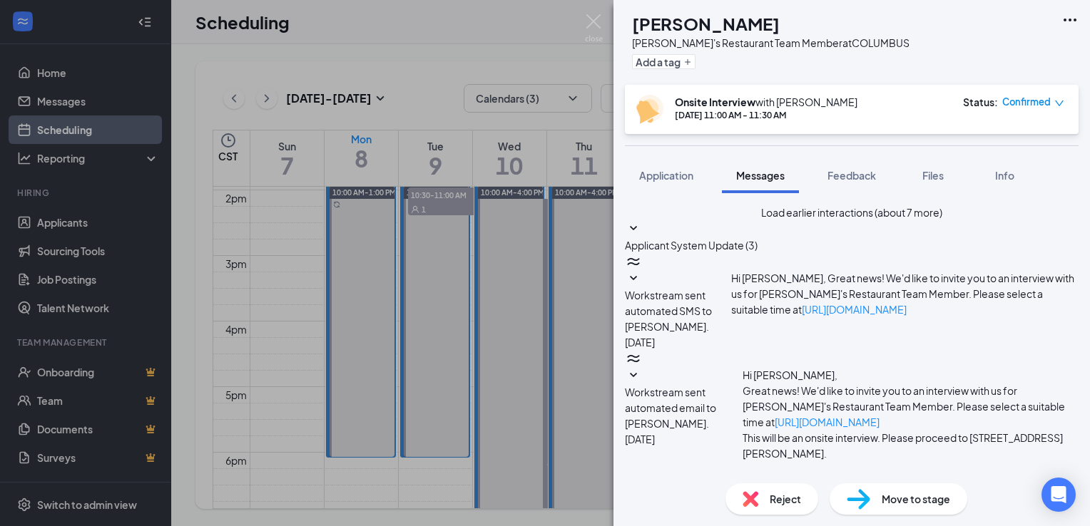
type textarea "[PERSON_NAME], thank you for meeting with me the other day. I'd like to offer y…"
drag, startPoint x: 1024, startPoint y: 443, endPoint x: 1023, endPoint y: 459, distance: 15.8
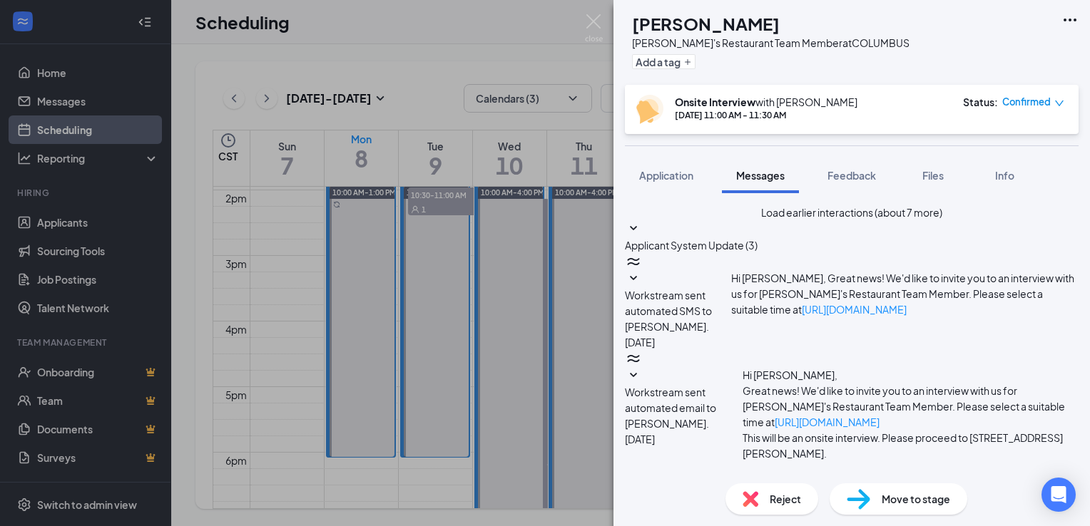
click at [593, 21] on img at bounding box center [594, 28] width 18 height 28
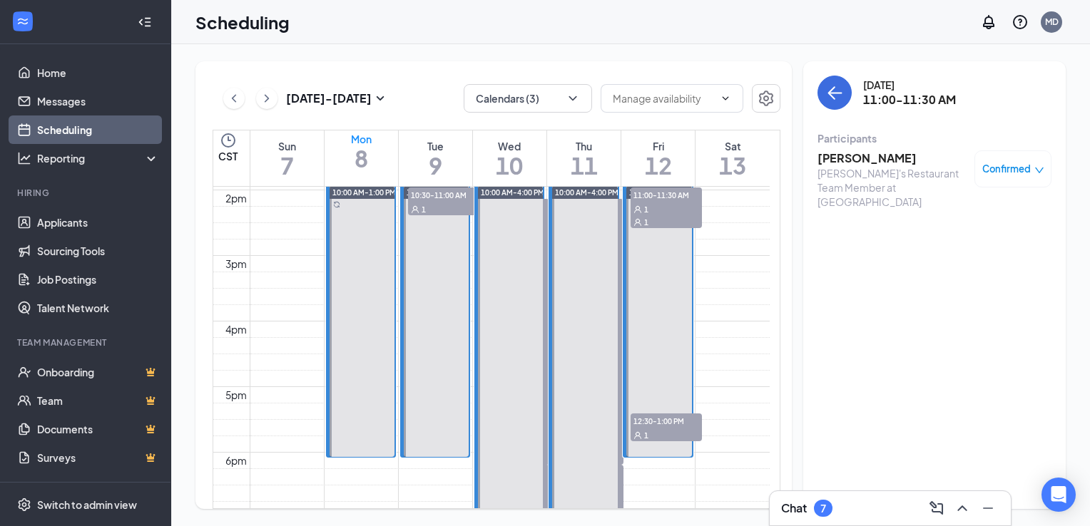
click at [668, 428] on div "1" at bounding box center [666, 435] width 71 height 14
click at [862, 158] on h3 "[PERSON_NAME]" at bounding box center [892, 158] width 150 height 16
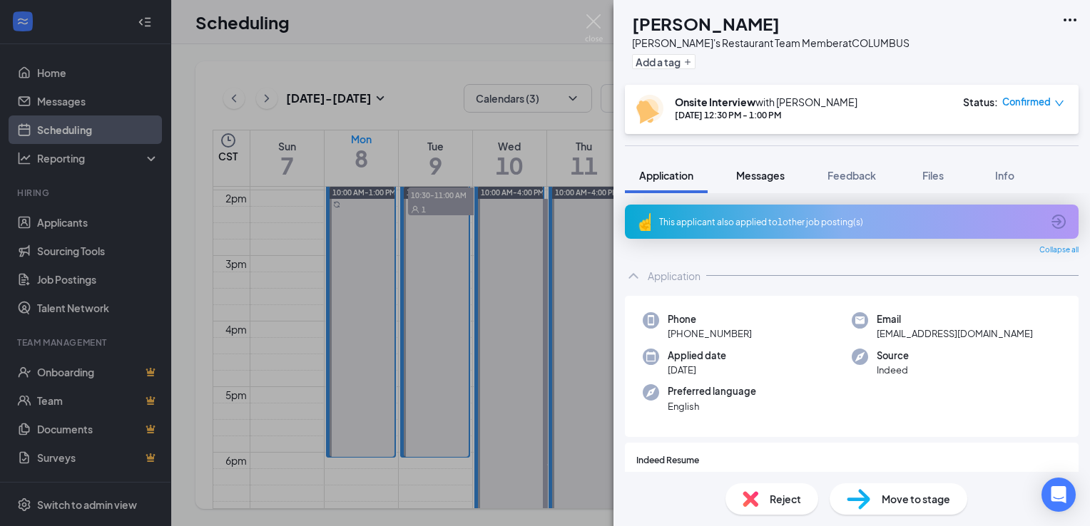
click at [773, 178] on span "Messages" at bounding box center [760, 175] width 49 height 13
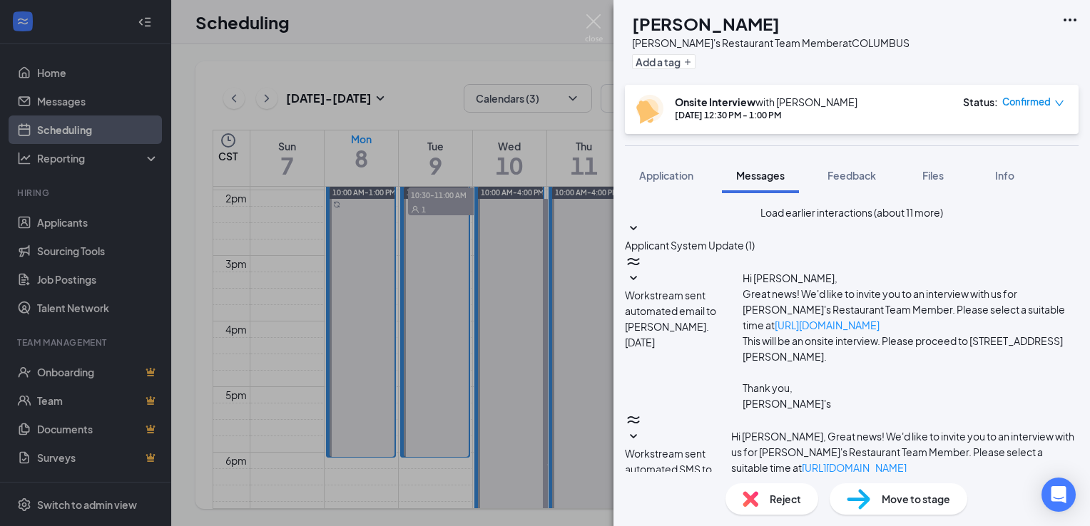
scroll to position [542, 0]
type textarea "[PERSON_NAME], thank you for meeting with me [DATE]. I know you have a crazy sc…"
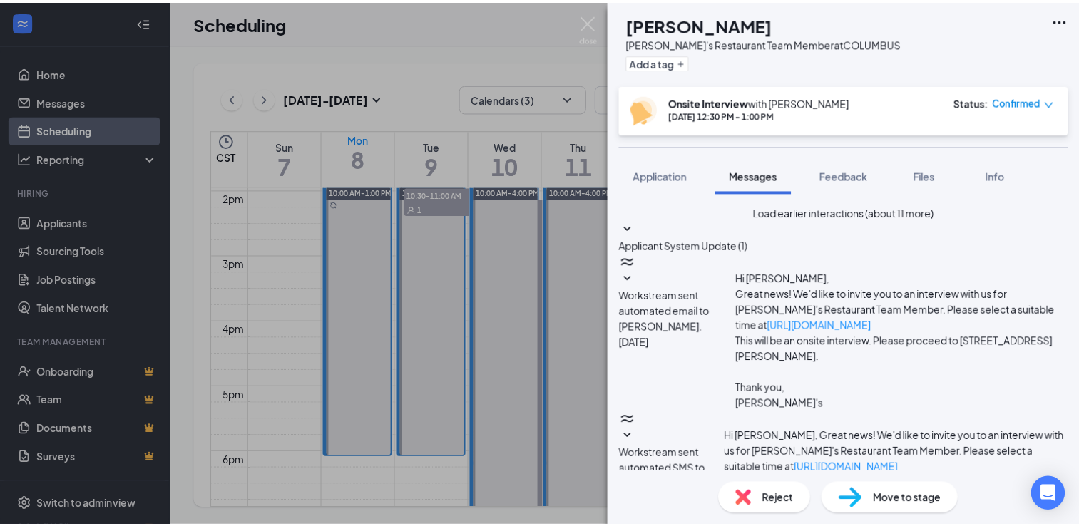
scroll to position [681, 0]
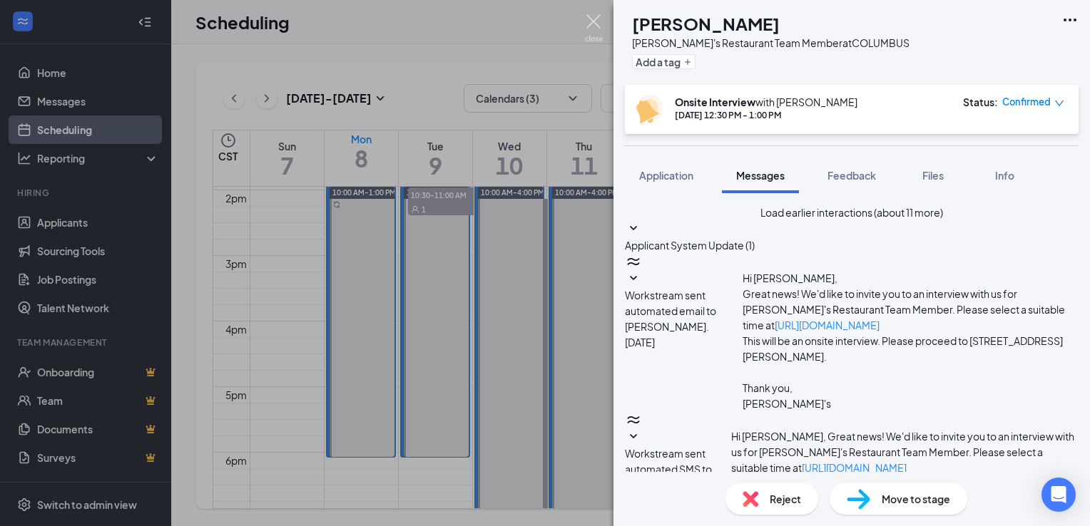
click at [591, 21] on img at bounding box center [594, 28] width 18 height 28
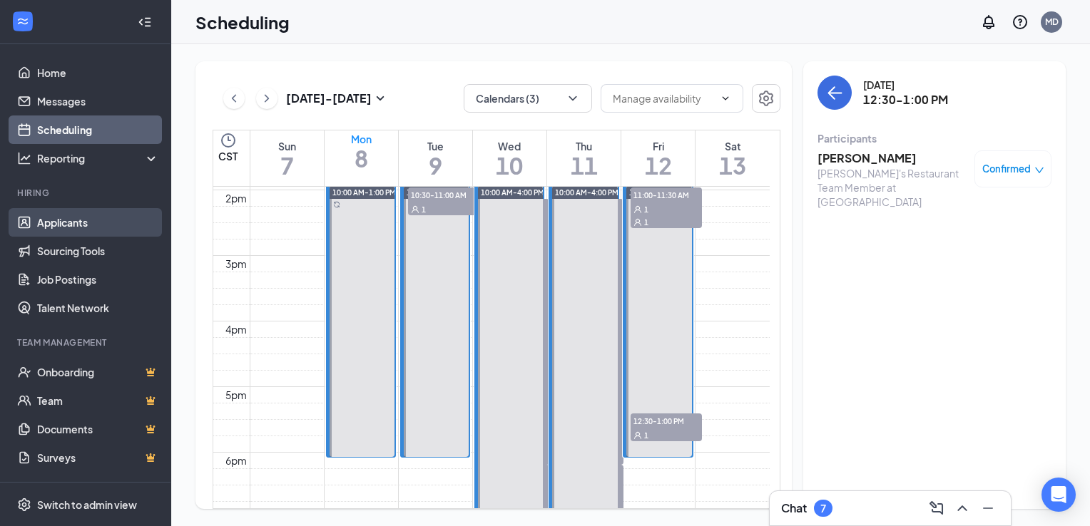
click at [70, 230] on link "Applicants" at bounding box center [98, 222] width 122 height 29
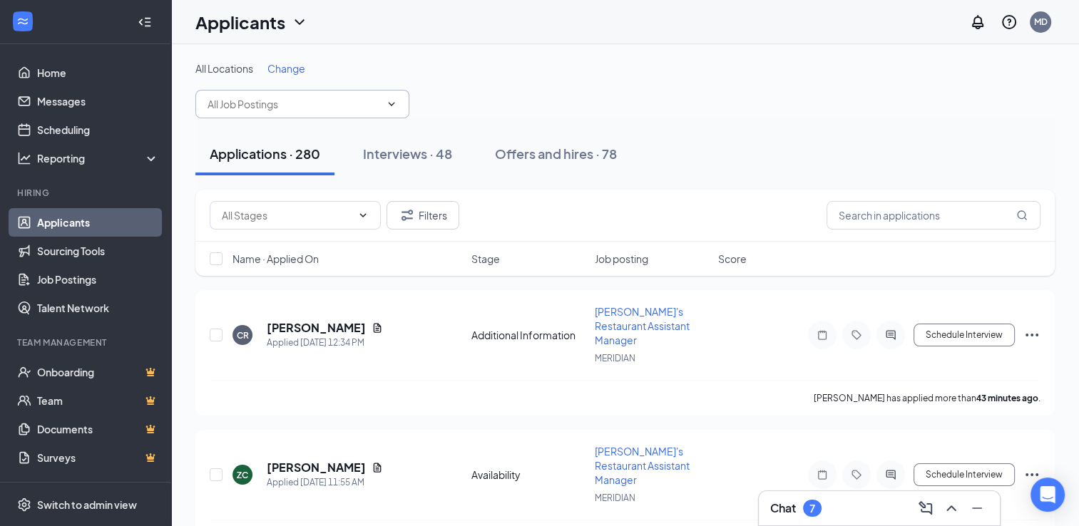
click at [292, 111] on input "text" at bounding box center [294, 104] width 173 height 16
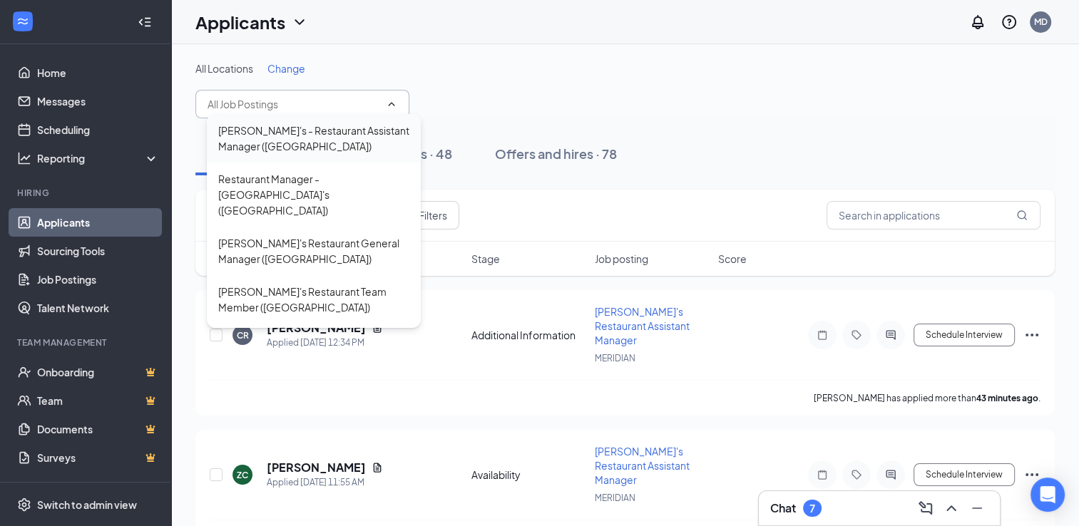
click at [295, 142] on div "[PERSON_NAME]'s - Restaurant Assistant Manager ([GEOGRAPHIC_DATA])" at bounding box center [313, 138] width 191 height 31
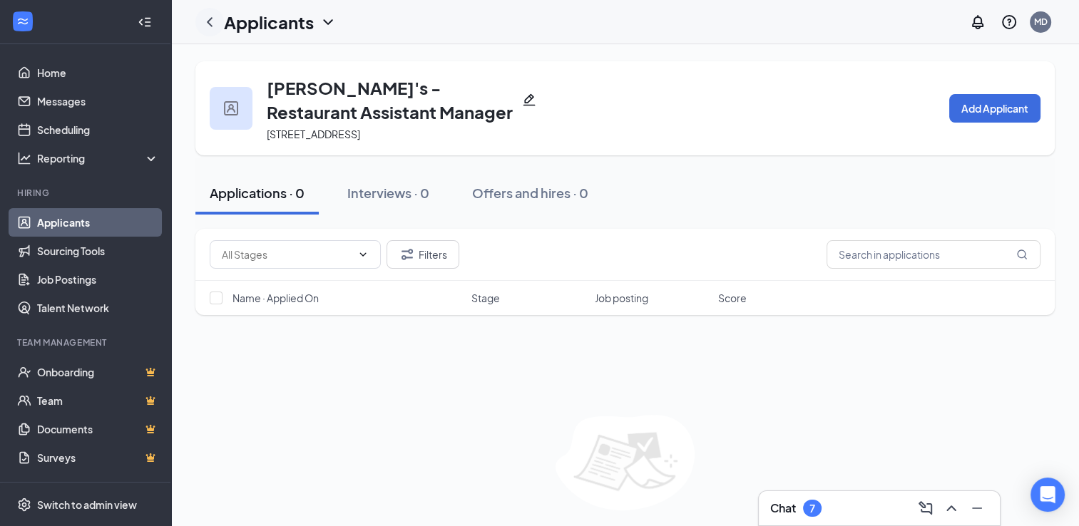
click at [212, 19] on icon "ChevronLeft" at bounding box center [209, 22] width 17 height 17
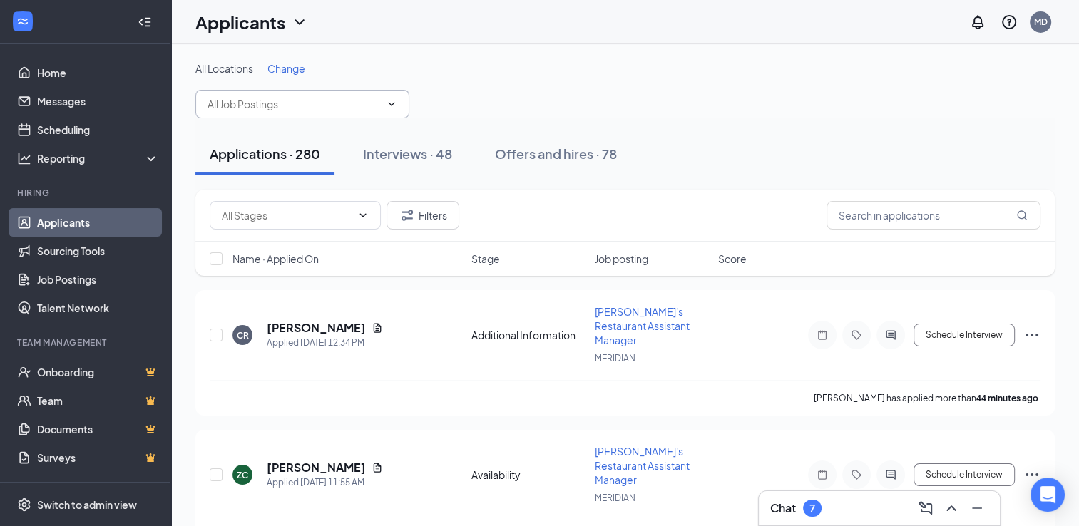
click at [331, 108] on input "text" at bounding box center [294, 104] width 173 height 16
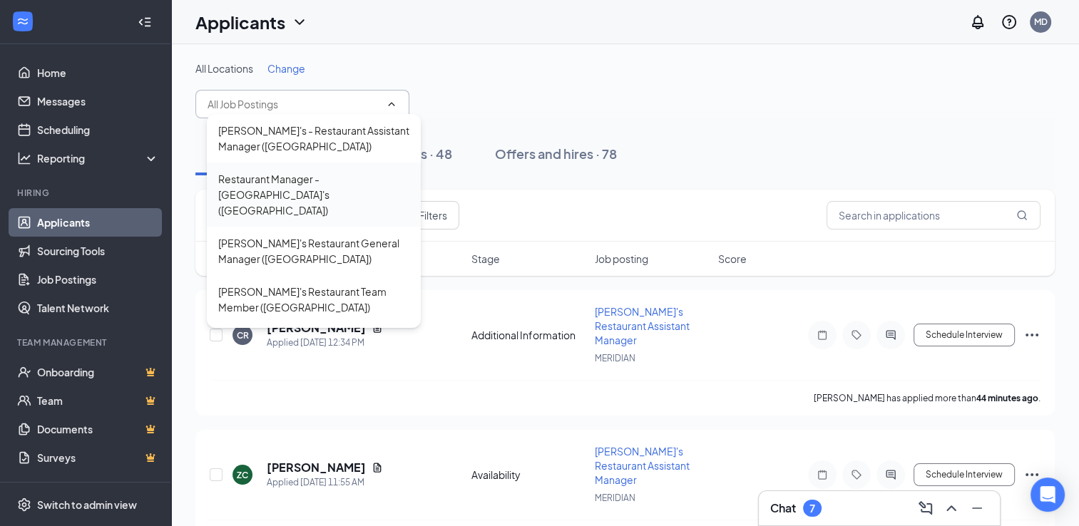
click at [298, 183] on div "Restaurant Manager - [GEOGRAPHIC_DATA]'s ([GEOGRAPHIC_DATA])" at bounding box center [313, 194] width 191 height 47
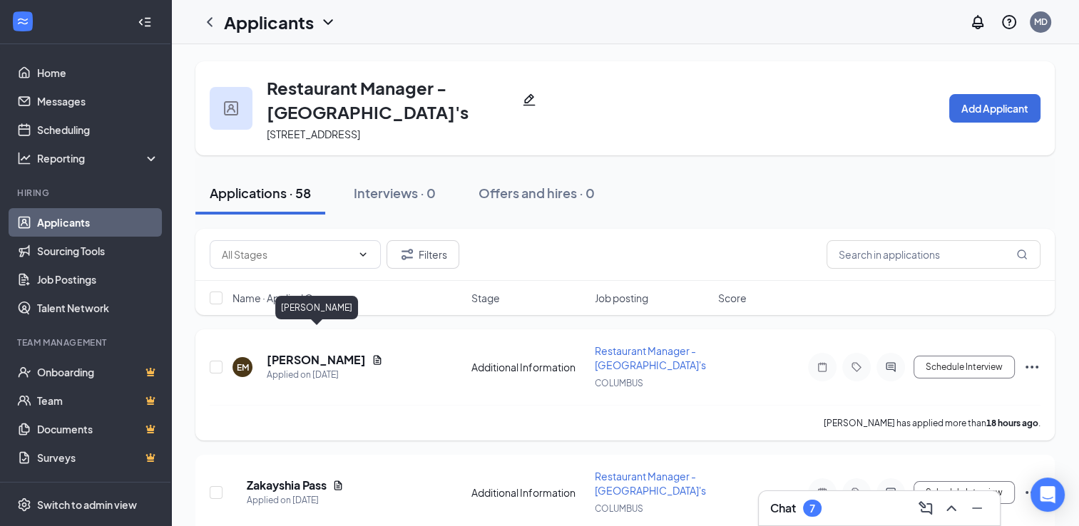
click at [307, 352] on h5 "[PERSON_NAME]" at bounding box center [316, 360] width 99 height 16
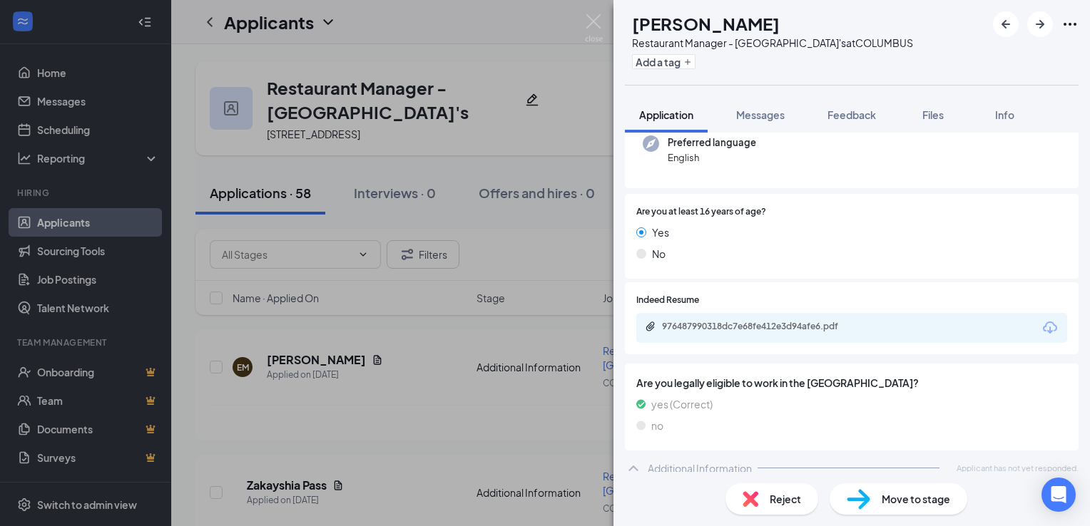
scroll to position [198, 0]
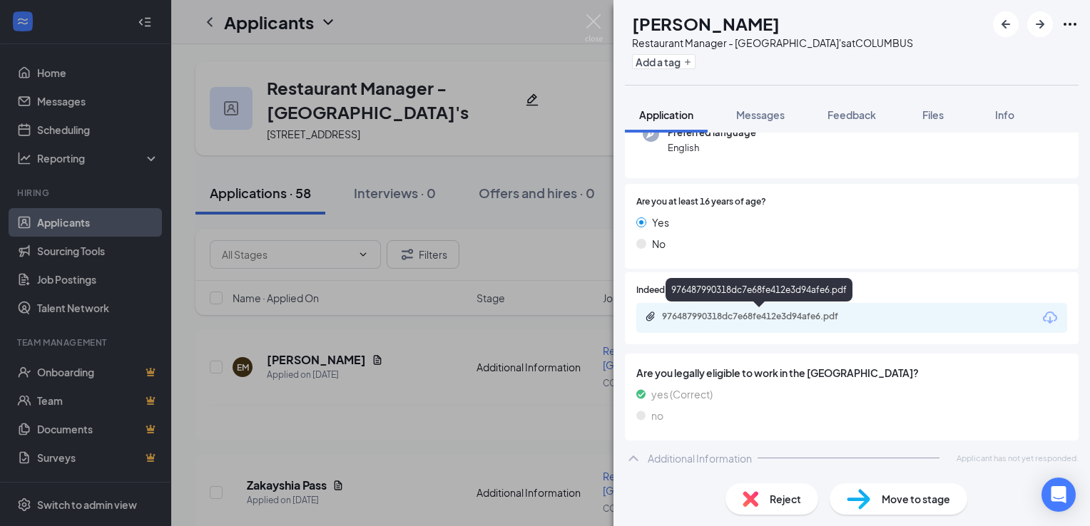
click at [797, 312] on div "976487990318dc7e68fe412e3d94afe6.pdf" at bounding box center [762, 316] width 200 height 11
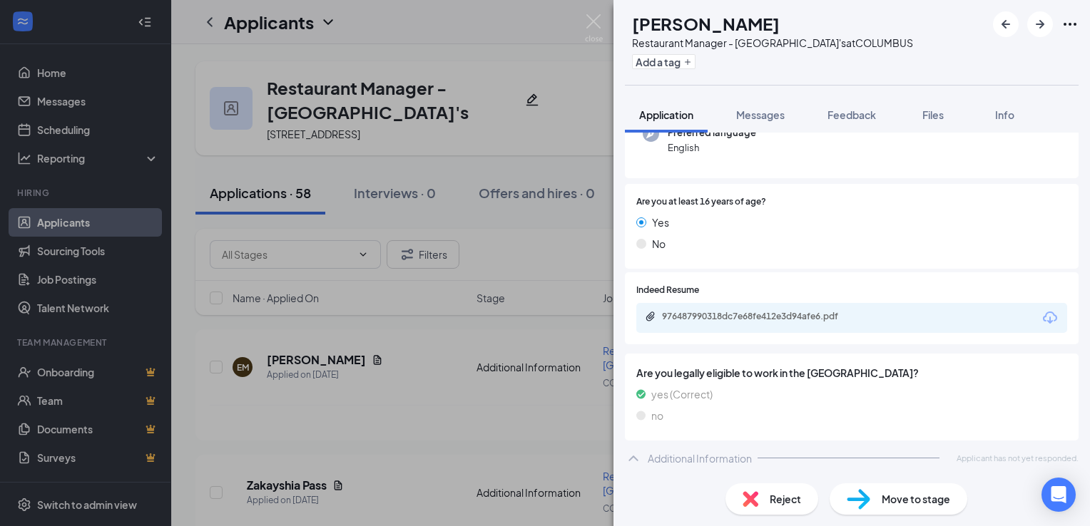
click at [891, 497] on span "Move to stage" at bounding box center [916, 499] width 68 height 16
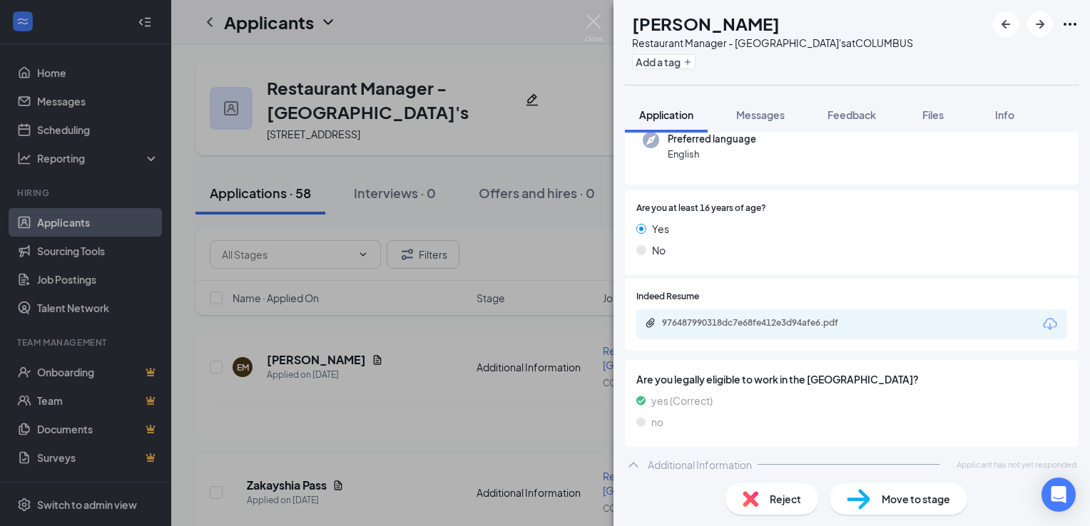
type input "Availability (next stage)"
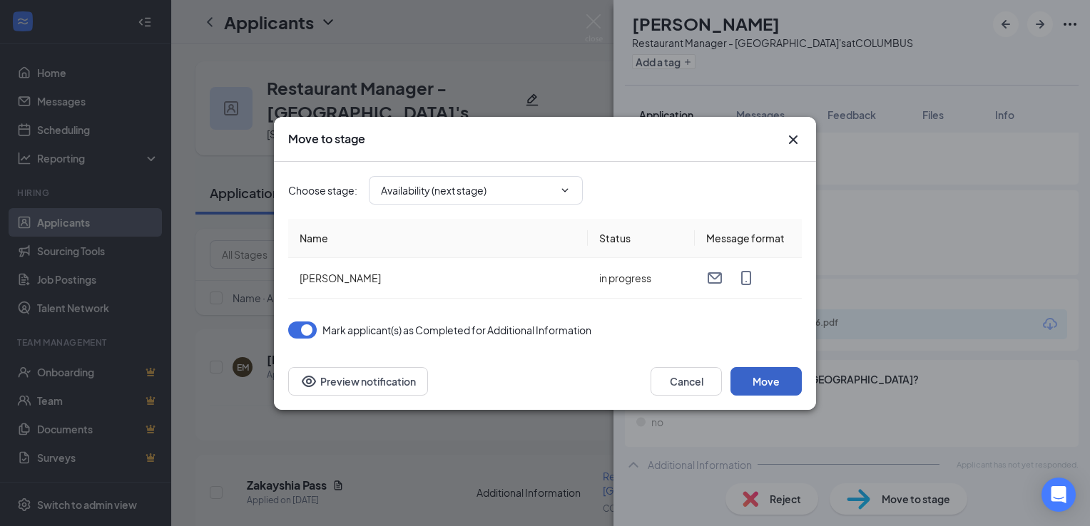
click at [758, 372] on button "Move" at bounding box center [765, 381] width 71 height 29
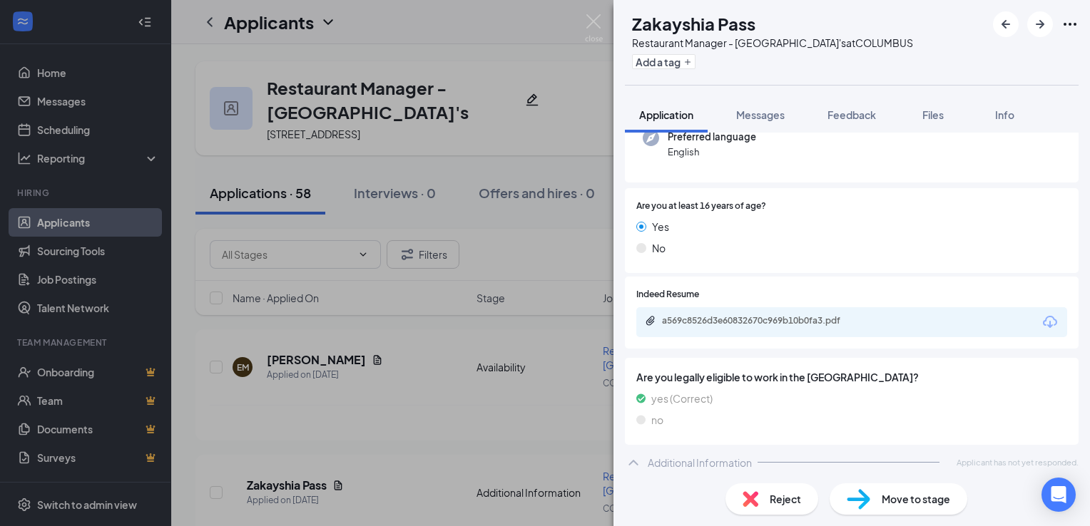
scroll to position [158, 0]
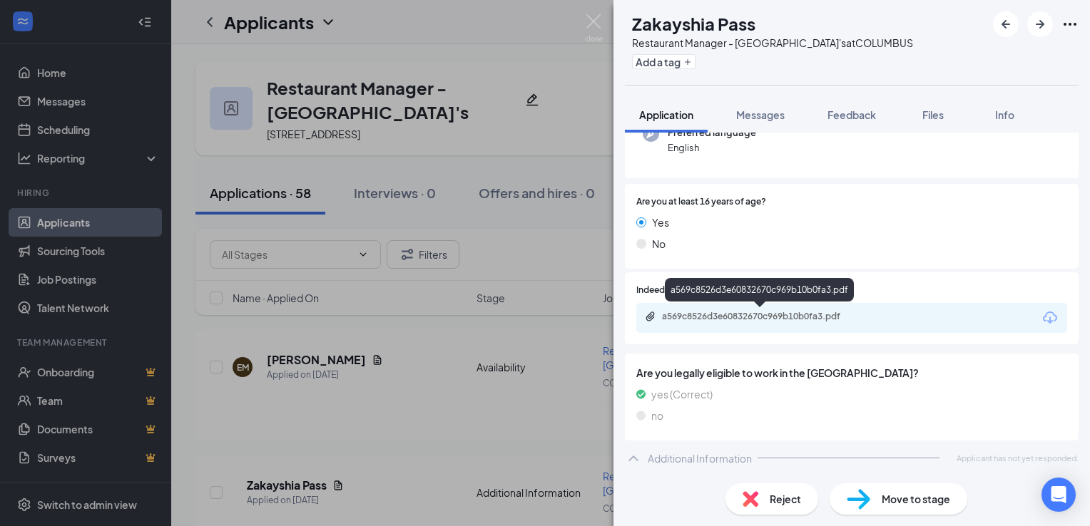
click at [790, 315] on div "a569c8526d3e60832670c969b10b0fa3.pdf" at bounding box center [762, 316] width 200 height 11
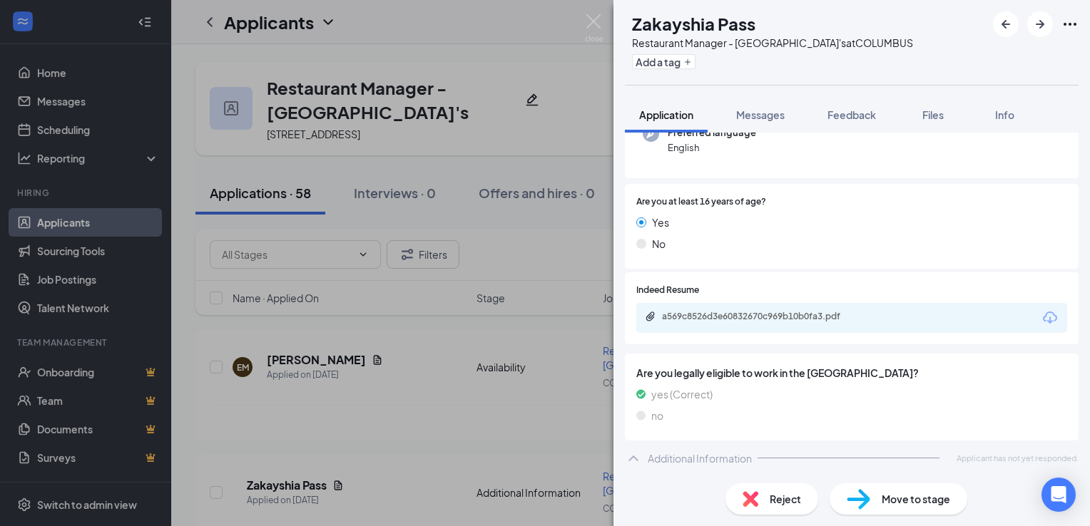
scroll to position [152, 0]
